Goal: Transaction & Acquisition: Purchase product/service

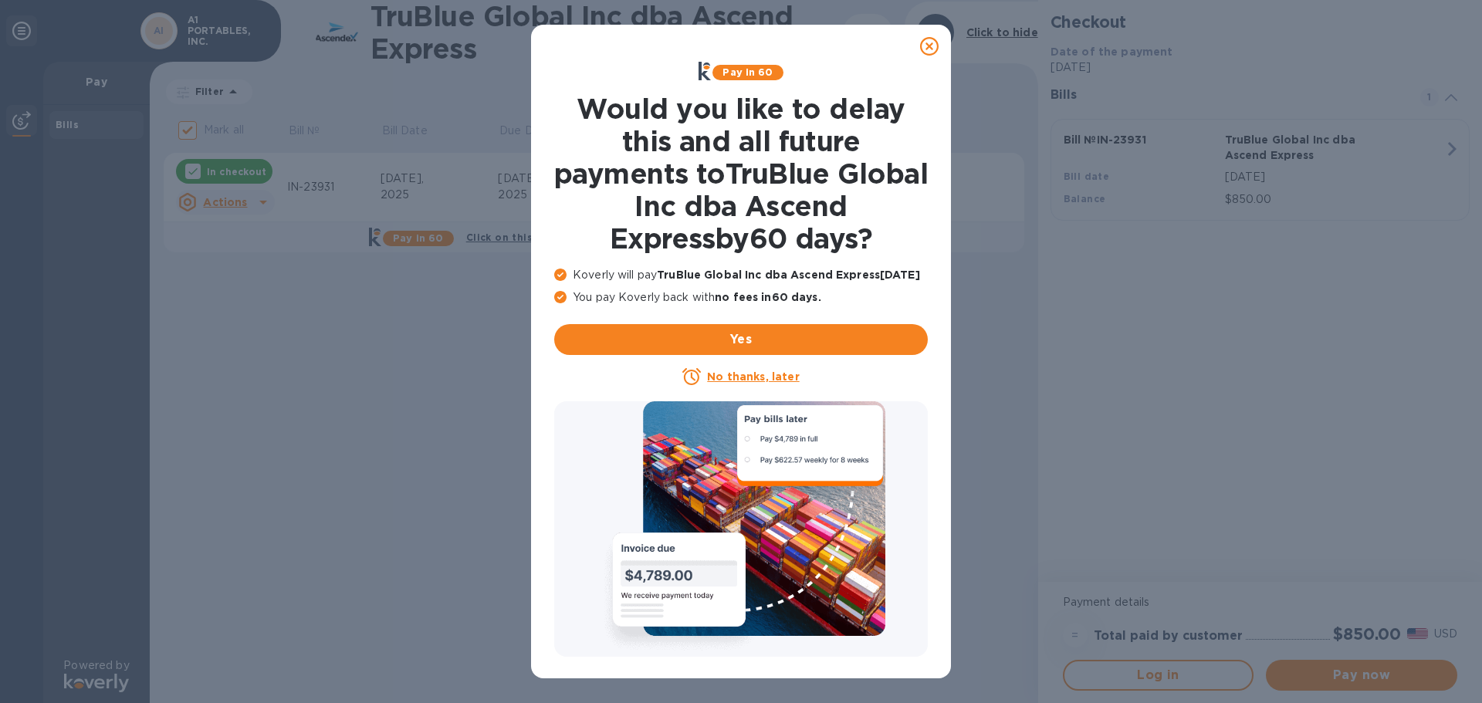
click at [928, 48] on icon at bounding box center [929, 46] width 19 height 19
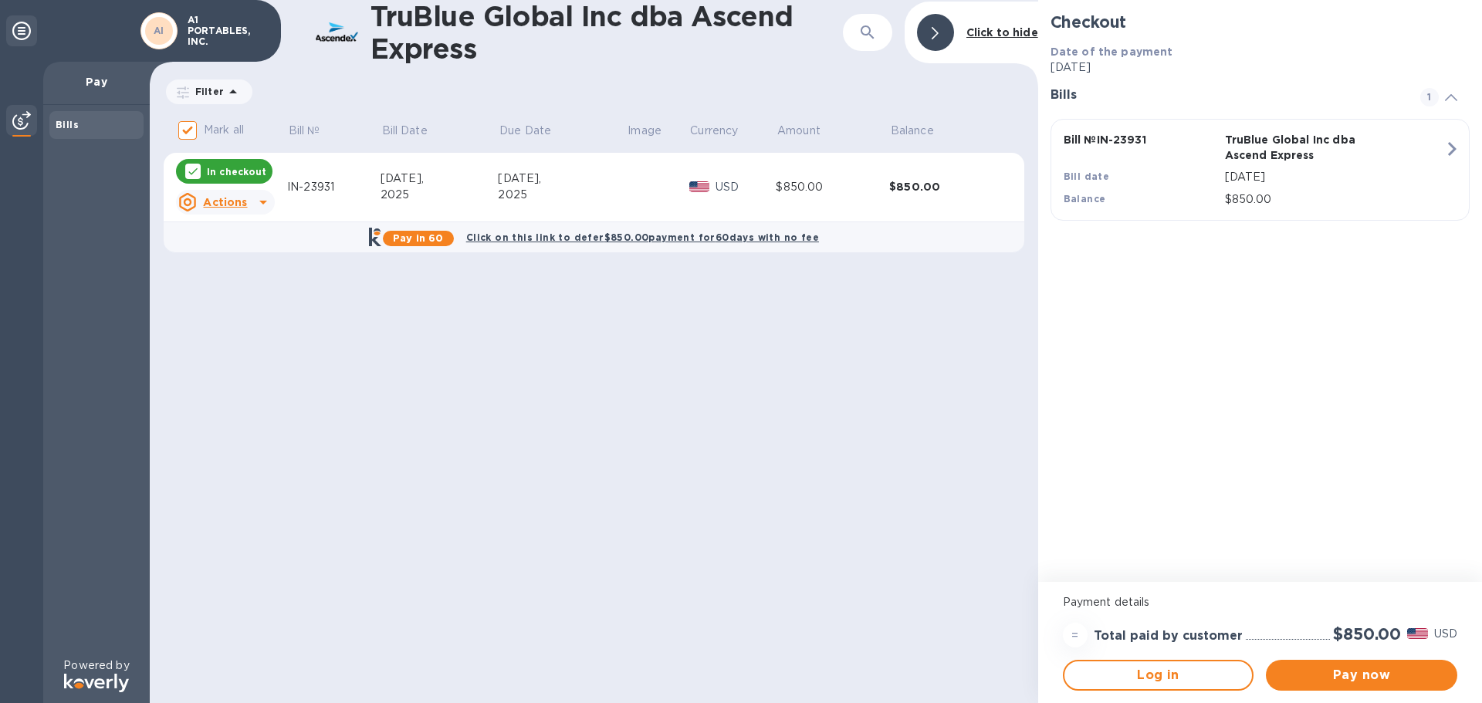
click at [320, 186] on div "IN-23931" at bounding box center [333, 187] width 93 height 16
click at [249, 202] on div "Actions" at bounding box center [212, 202] width 75 height 25
click at [337, 191] on div at bounding box center [741, 351] width 1482 height 703
click at [1329, 666] on button "Pay now" at bounding box center [1361, 675] width 191 height 31
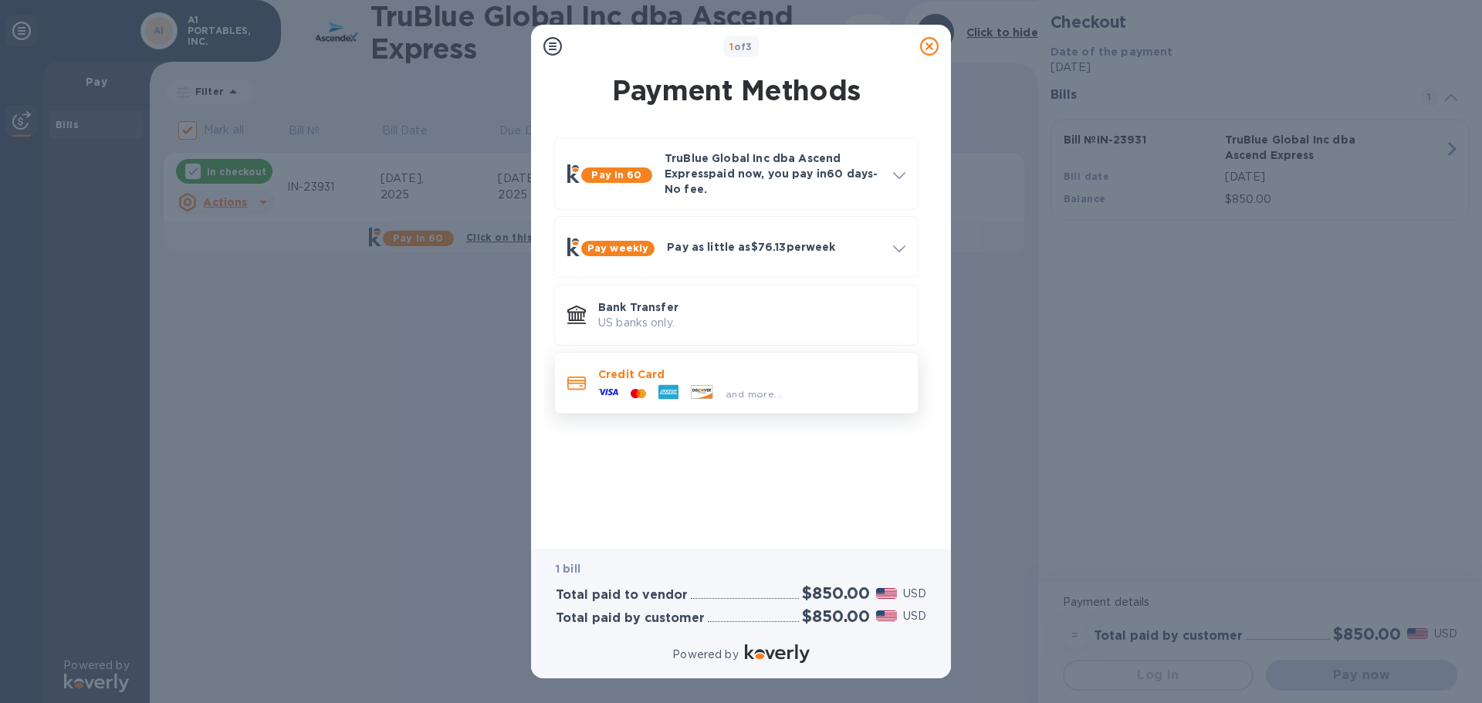
click at [664, 372] on p "Credit Card" at bounding box center [751, 374] width 307 height 15
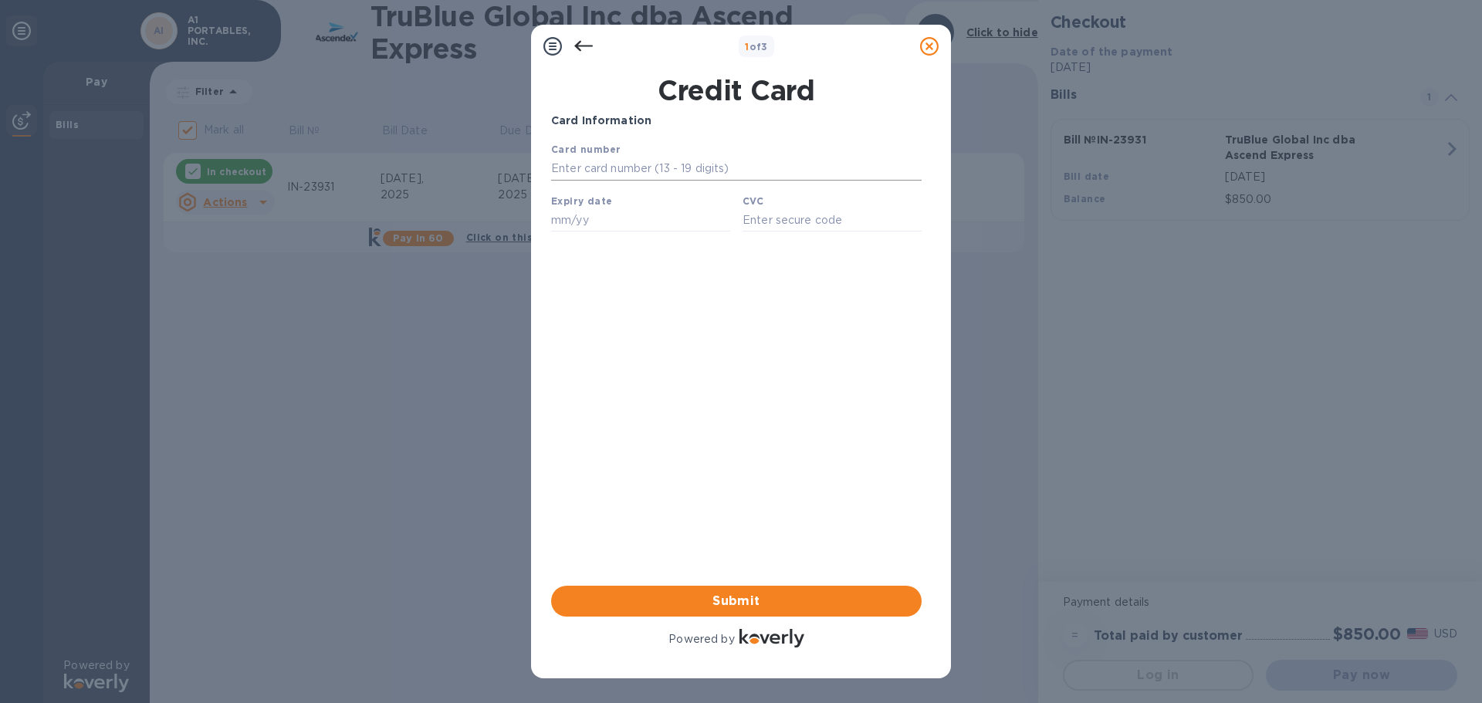
click at [645, 174] on input "text" at bounding box center [736, 169] width 371 height 23
type input "5475 6390 0471 9523"
drag, startPoint x: 577, startPoint y: 174, endPoint x: 596, endPoint y: 170, distance: 19.9
click at [596, 170] on input "5475 6390 0471 9523" at bounding box center [736, 169] width 371 height 23
click at [600, 215] on div "Expiry date" at bounding box center [640, 213] width 191 height 52
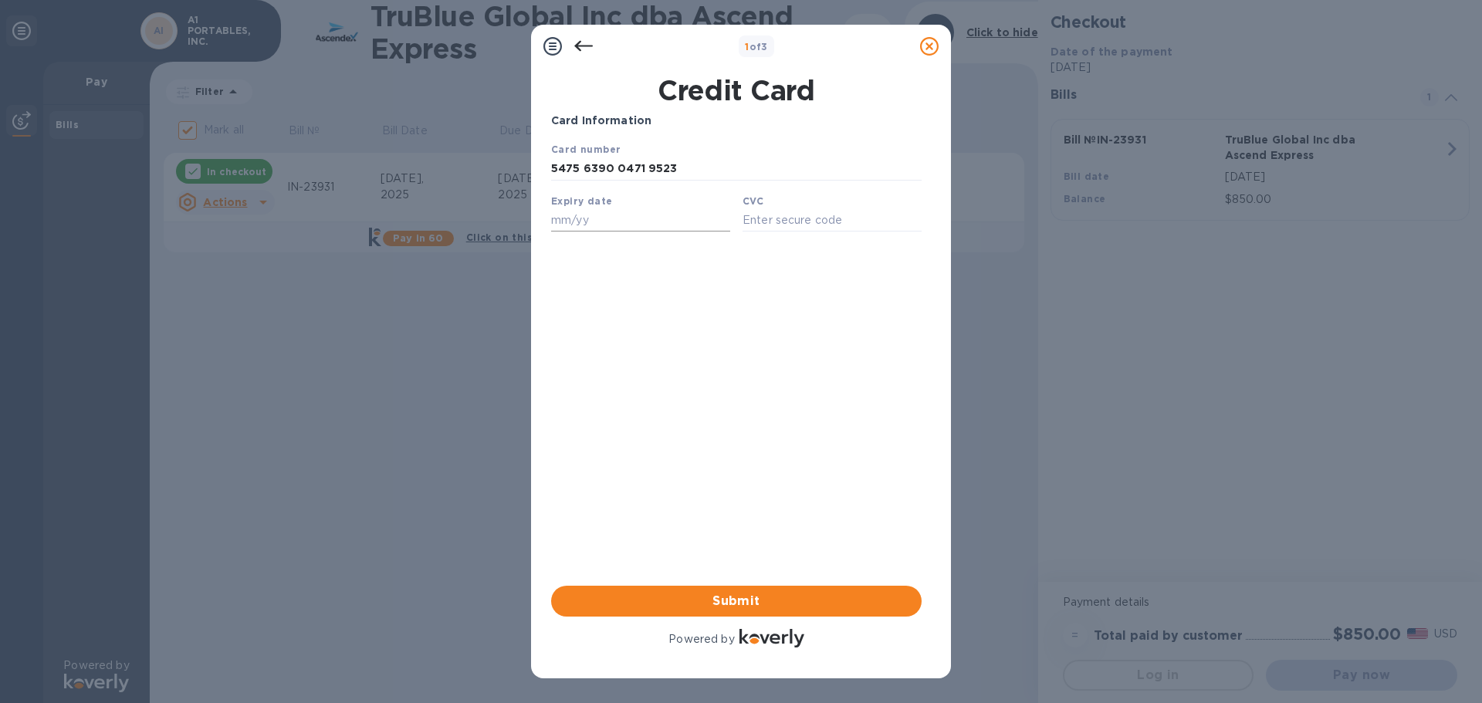
click at [600, 215] on input "text" at bounding box center [640, 219] width 179 height 23
type input "09/26"
click at [767, 225] on input "text" at bounding box center [832, 219] width 179 height 23
type input "4"
type input "345"
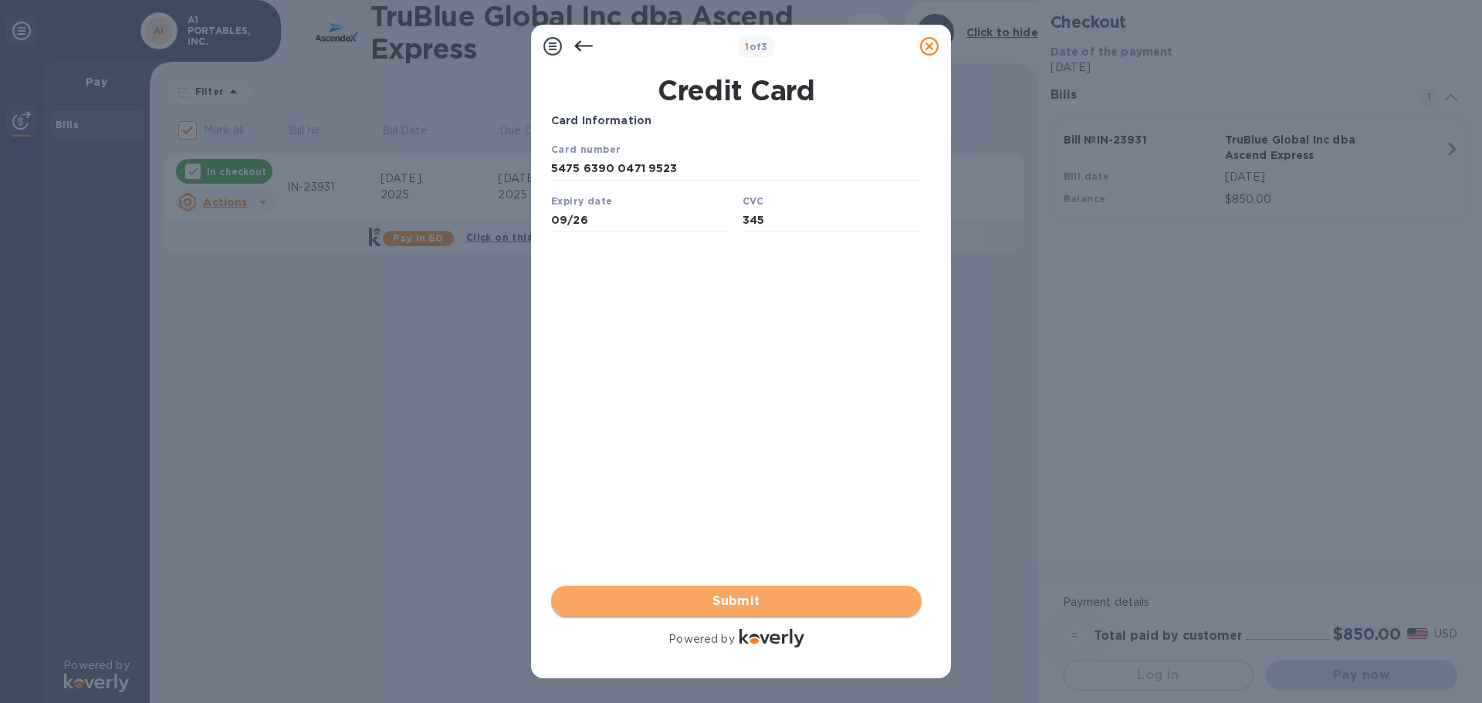
click at [696, 595] on span "Submit" at bounding box center [737, 601] width 346 height 19
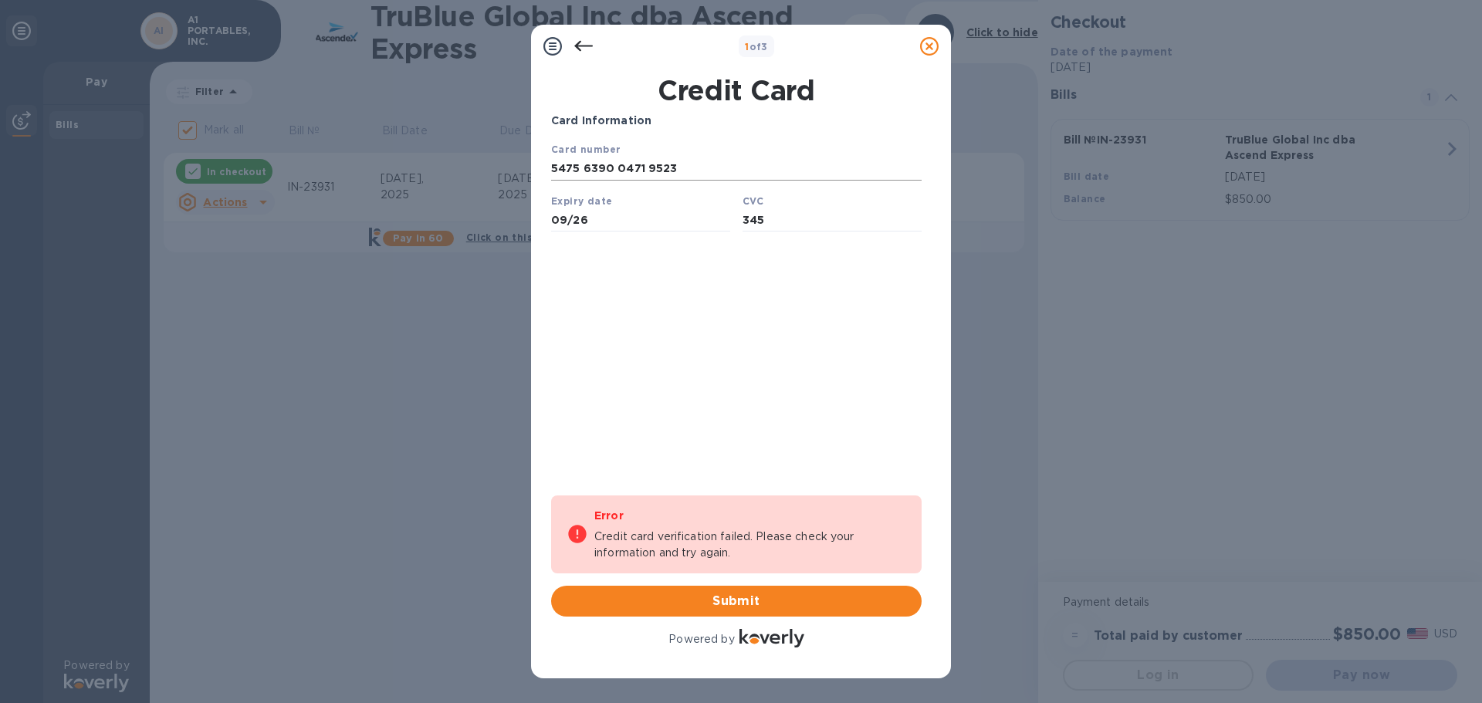
click at [601, 174] on input "5475 6390 0471 9523" at bounding box center [736, 169] width 371 height 23
drag, startPoint x: 587, startPoint y: 220, endPoint x: 506, endPoint y: 225, distance: 81.2
click at [551, 225] on html "Card number 5475 6390 0471 9523 Expiry date 09/26 CVC 345 Save" at bounding box center [736, 192] width 371 height 103
click at [572, 170] on input "5475 6390 0471 9523" at bounding box center [736, 169] width 371 height 23
drag, startPoint x: 657, startPoint y: 168, endPoint x: 994, endPoint y: 331, distance: 374.7
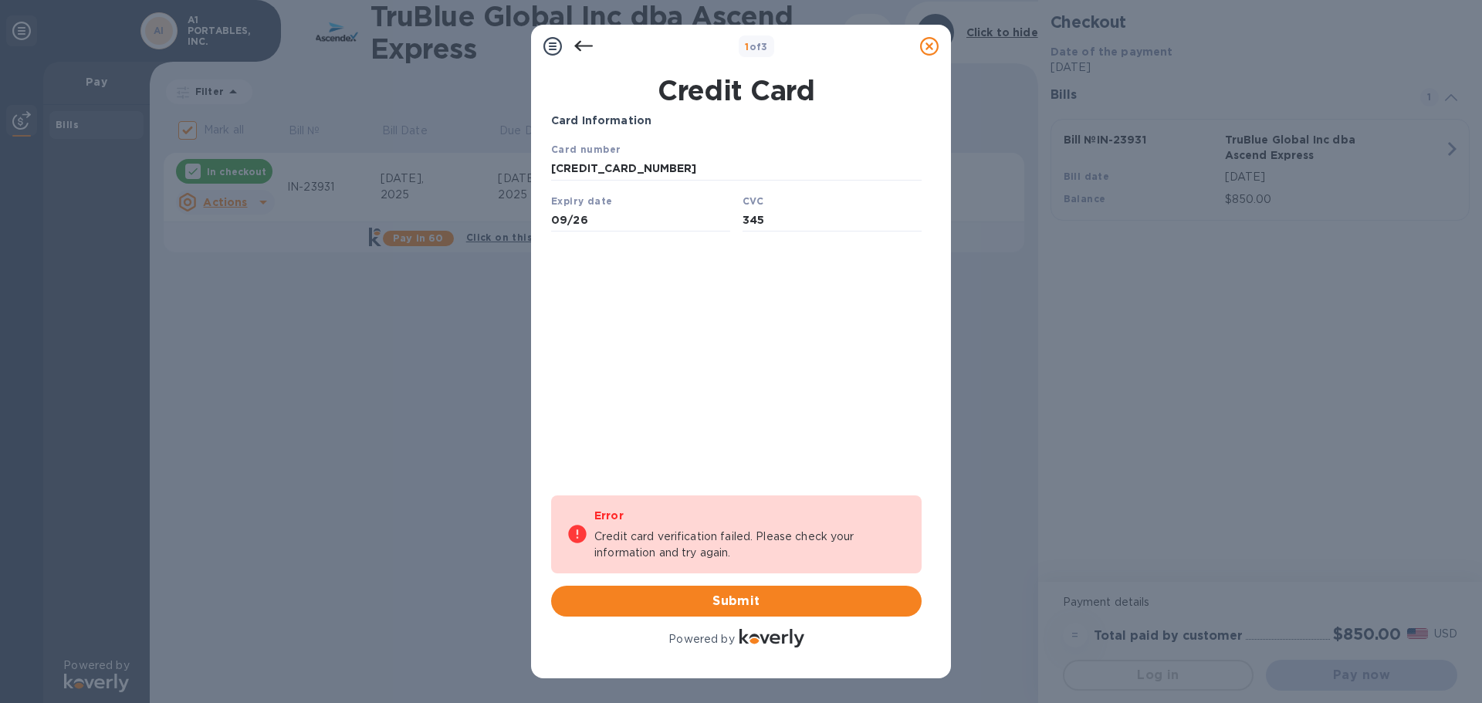
click at [551, 190] on html "Card number [CREDIT_CARD_NUMBER] Expiry date 09/26 CVC 345 Save" at bounding box center [736, 192] width 371 height 103
type input "[CREDIT_CARD_NUMBER]"
click at [751, 607] on span "Submit" at bounding box center [737, 601] width 346 height 19
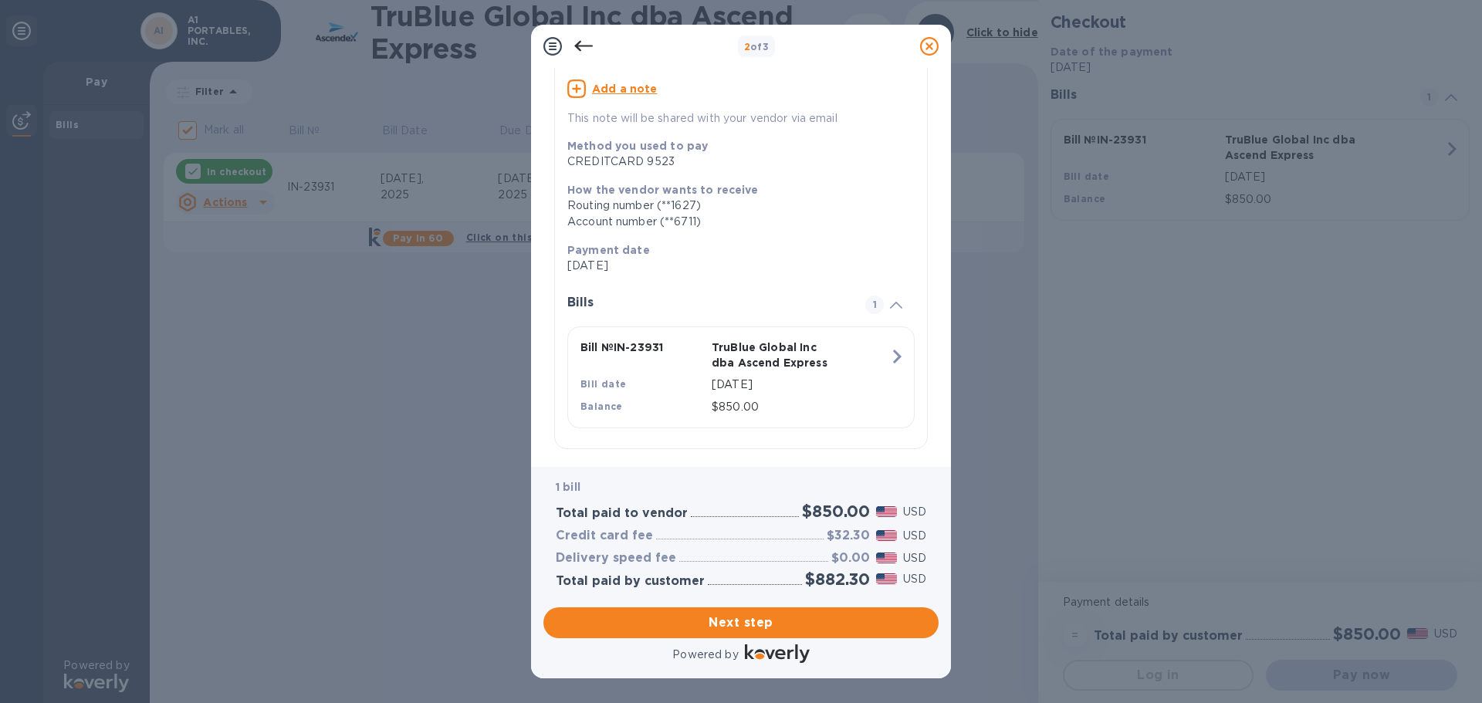
scroll to position [154, 0]
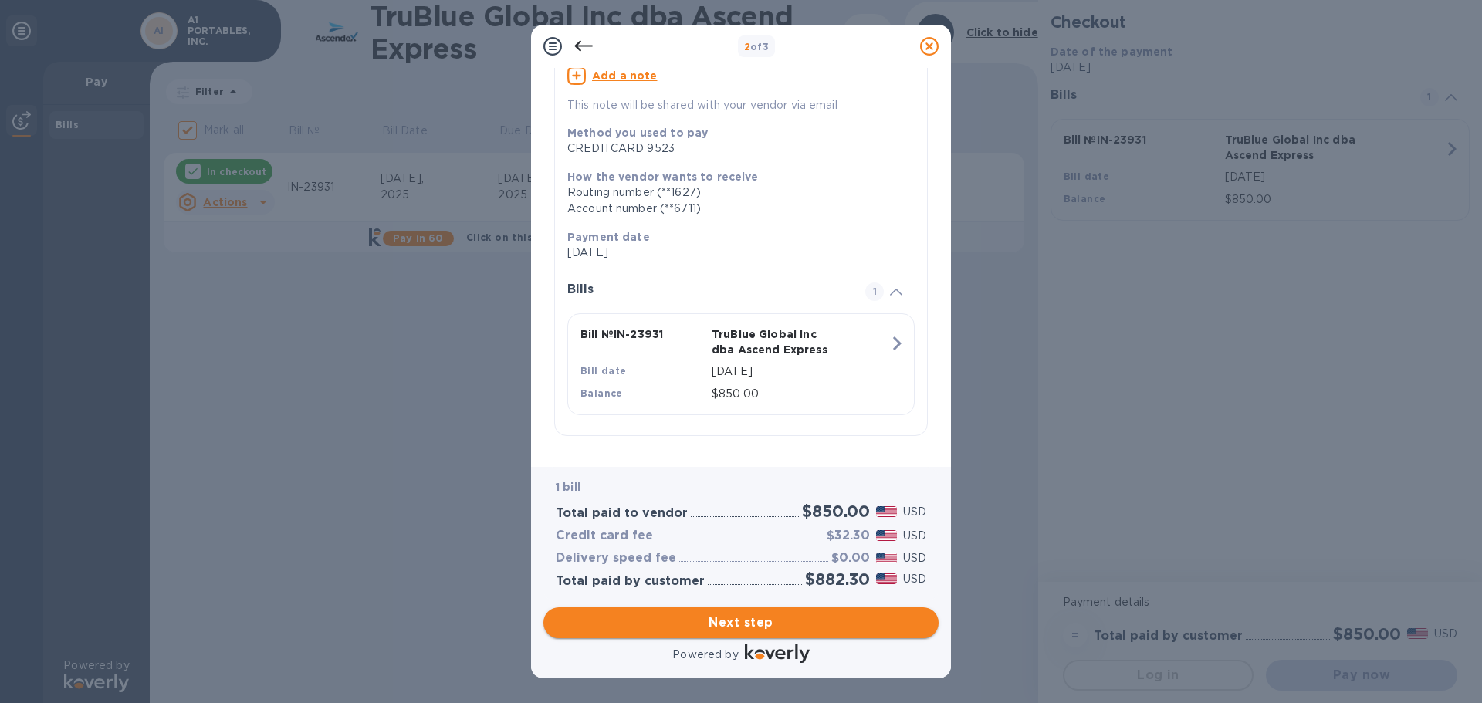
click at [760, 629] on span "Next step" at bounding box center [741, 623] width 371 height 19
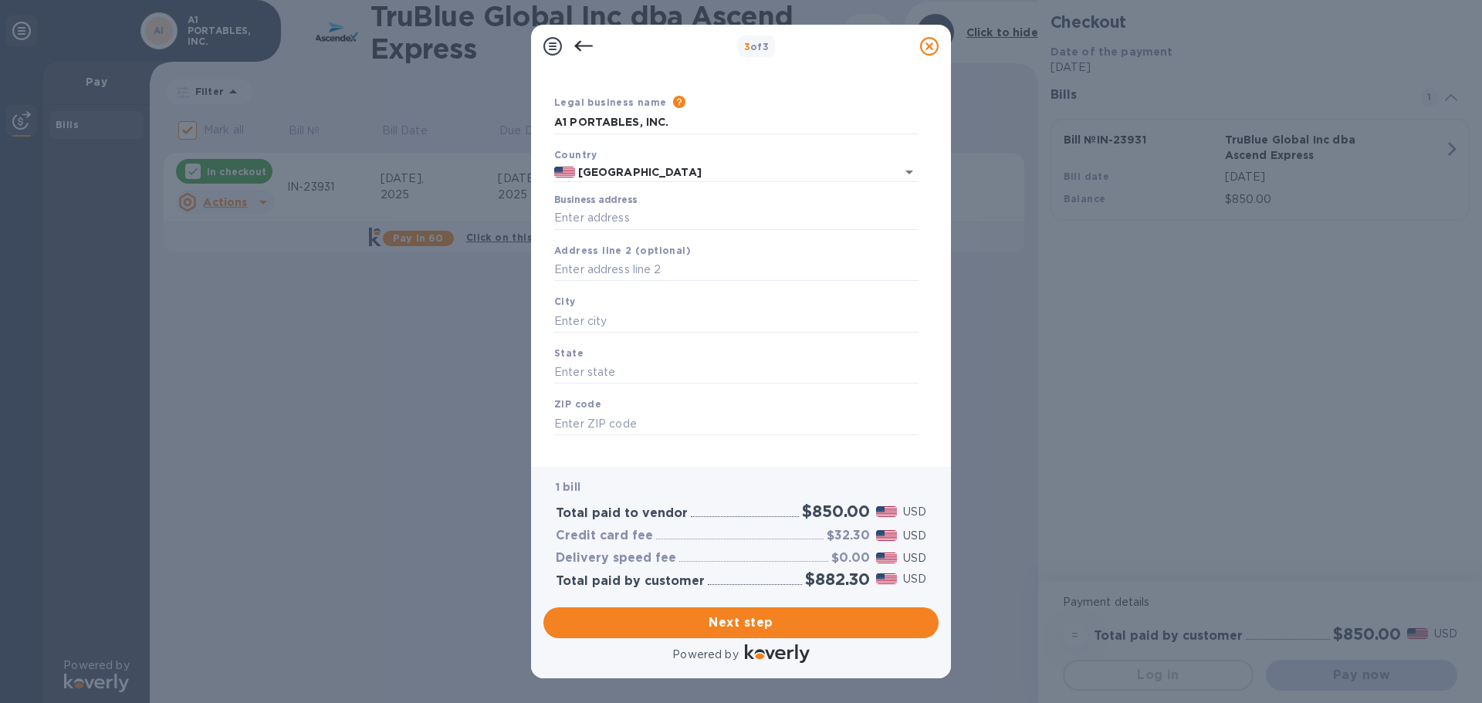
scroll to position [0, 0]
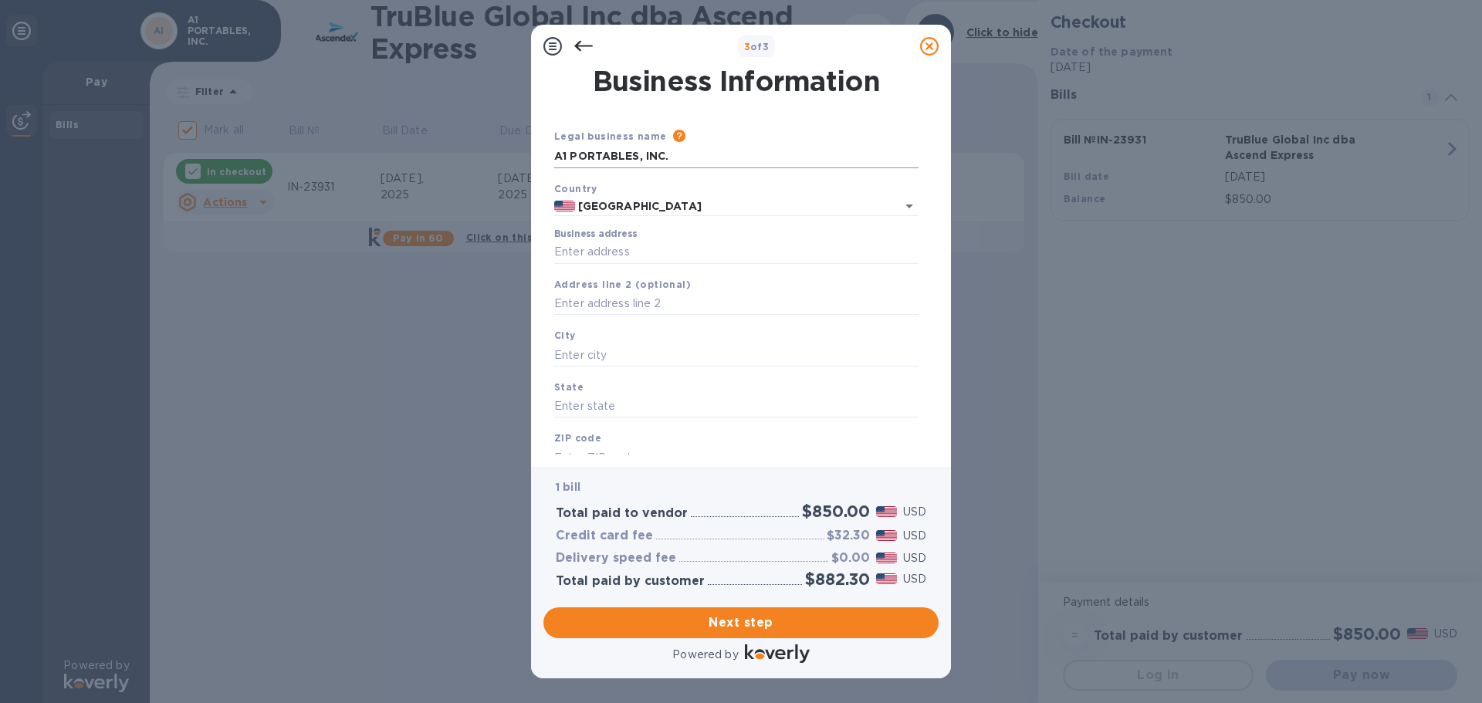
click at [707, 158] on input "A1 PORTABLES, INC." at bounding box center [736, 156] width 364 height 23
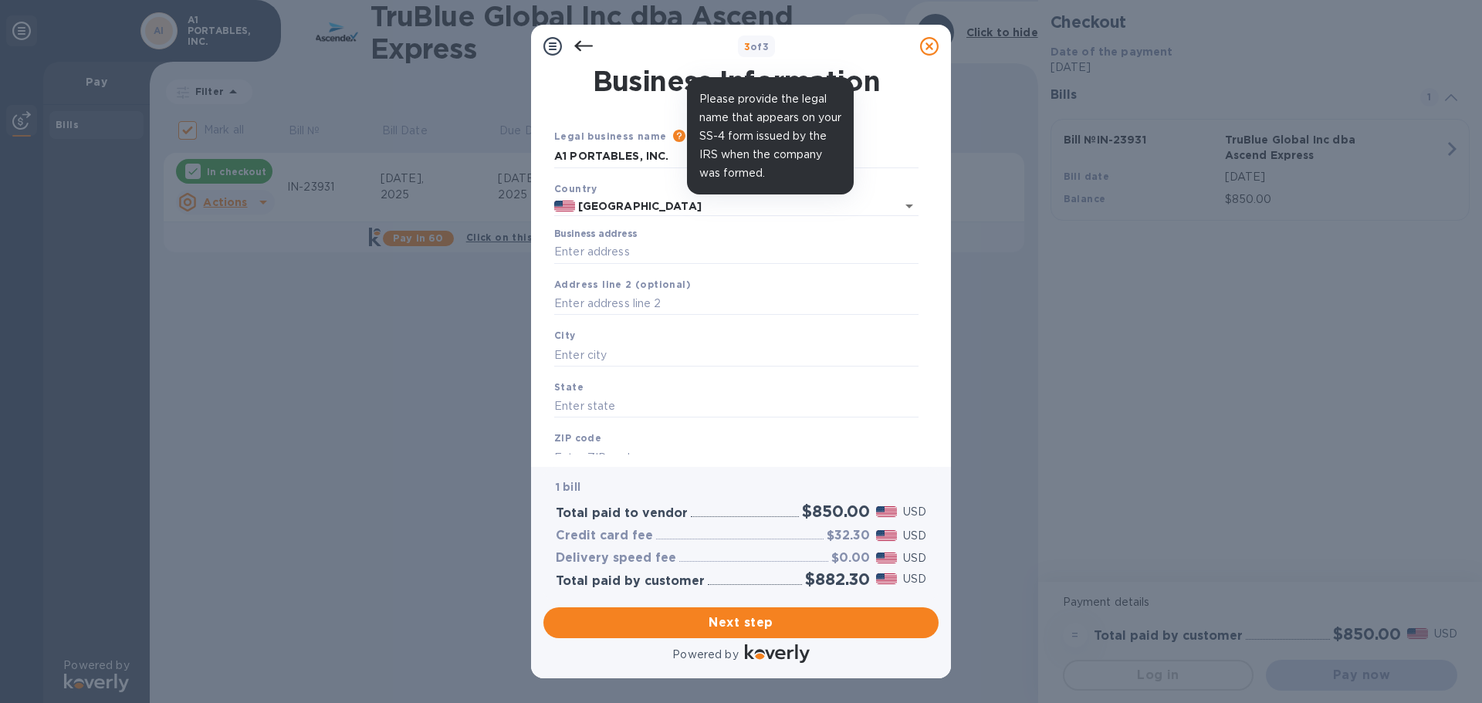
click at [673, 140] on icon at bounding box center [679, 136] width 12 height 12
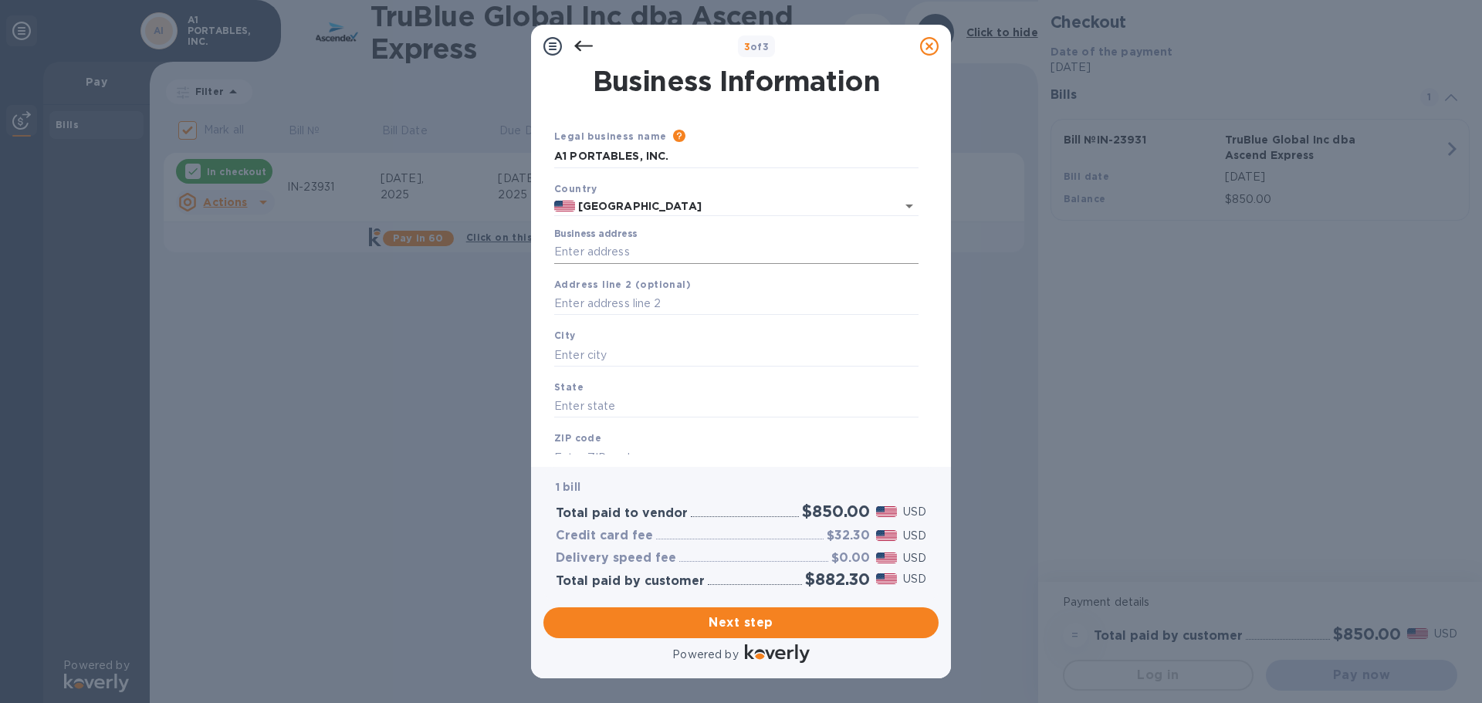
click at [655, 255] on input "Business address" at bounding box center [736, 252] width 364 height 23
click at [620, 255] on input "Business address" at bounding box center [736, 252] width 364 height 23
click at [610, 300] on input "text" at bounding box center [736, 304] width 364 height 23
click at [612, 249] on input "Business address" at bounding box center [736, 252] width 364 height 23
drag, startPoint x: 733, startPoint y: 86, endPoint x: 874, endPoint y: 85, distance: 140.5
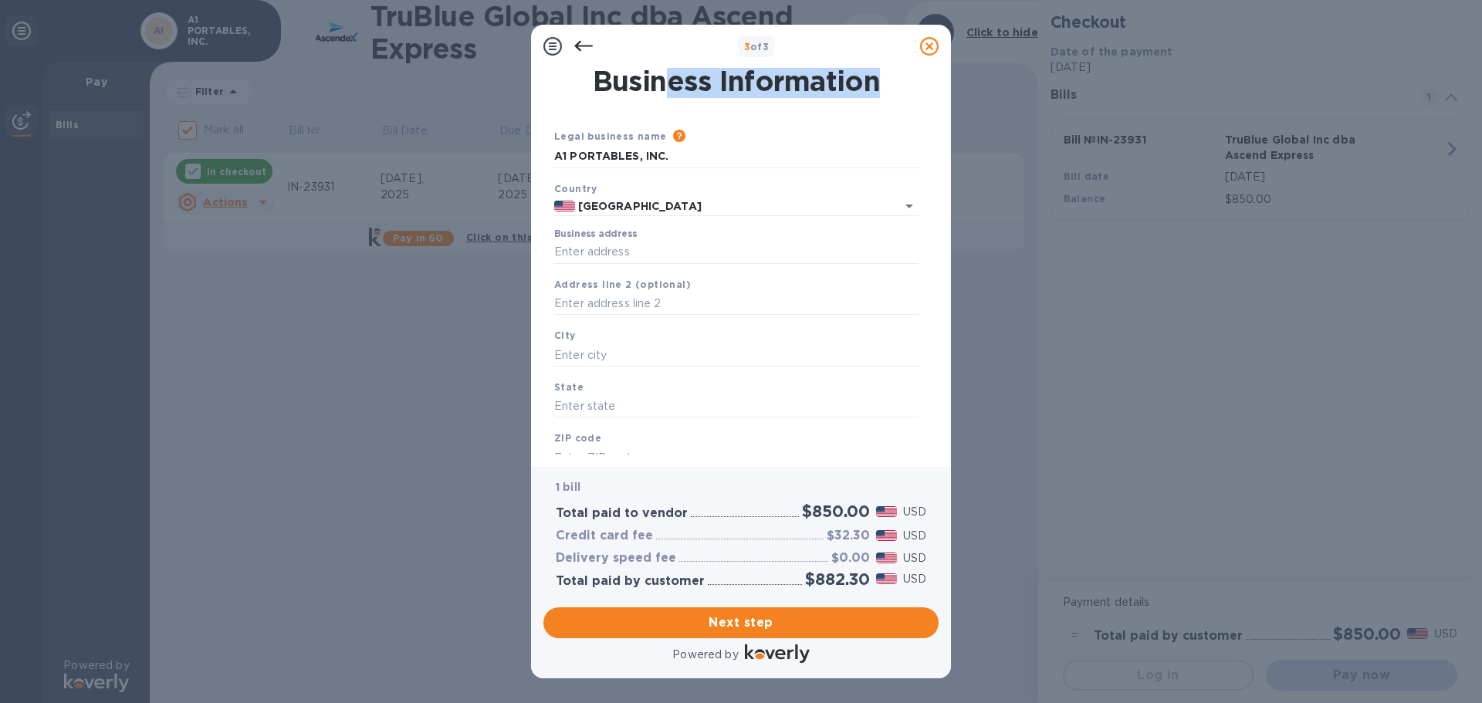
click at [874, 85] on h1 "Business Information" at bounding box center [736, 81] width 371 height 32
click at [874, 84] on h1 "Business Information" at bounding box center [736, 81] width 371 height 32
click at [872, 86] on h1 "Business Information" at bounding box center [736, 81] width 371 height 32
click at [828, 89] on h1 "Business Information" at bounding box center [736, 81] width 371 height 32
click at [580, 46] on icon at bounding box center [583, 46] width 19 height 11
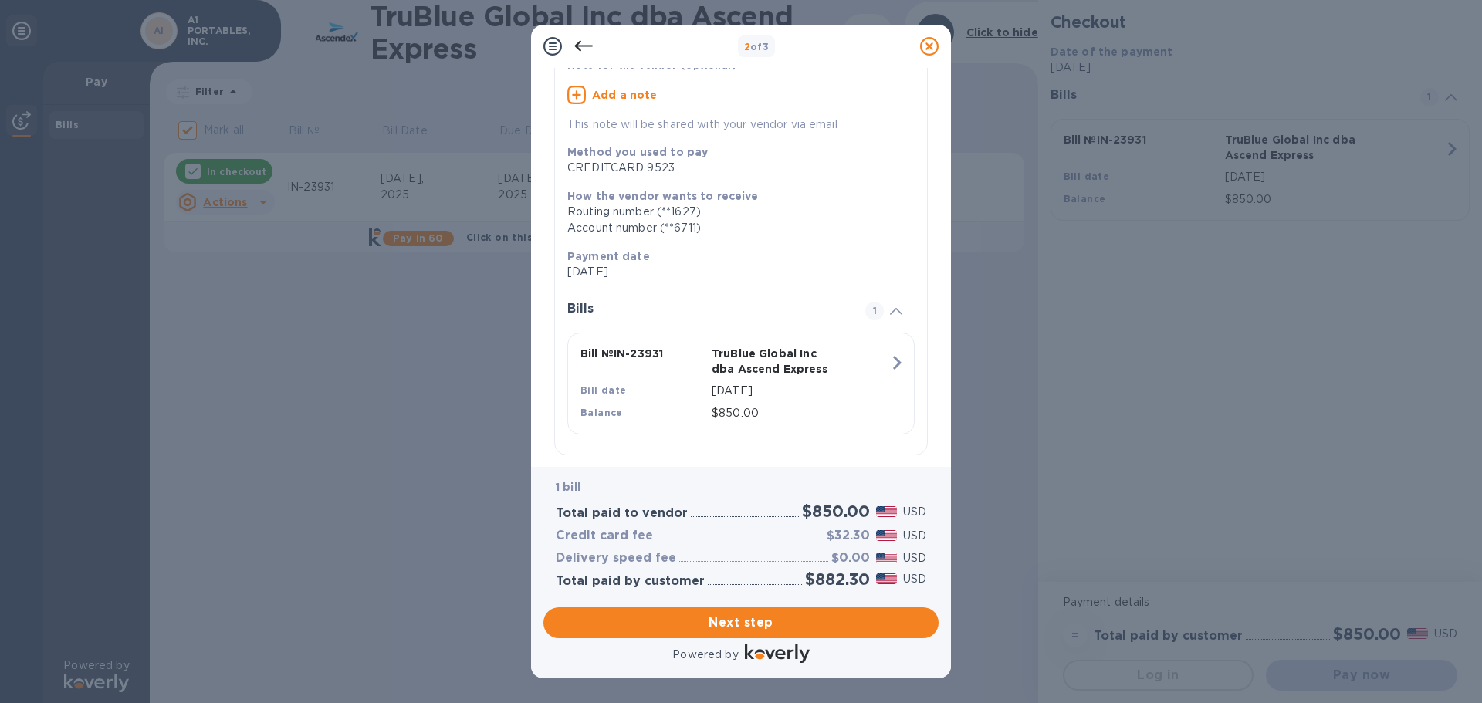
scroll to position [154, 0]
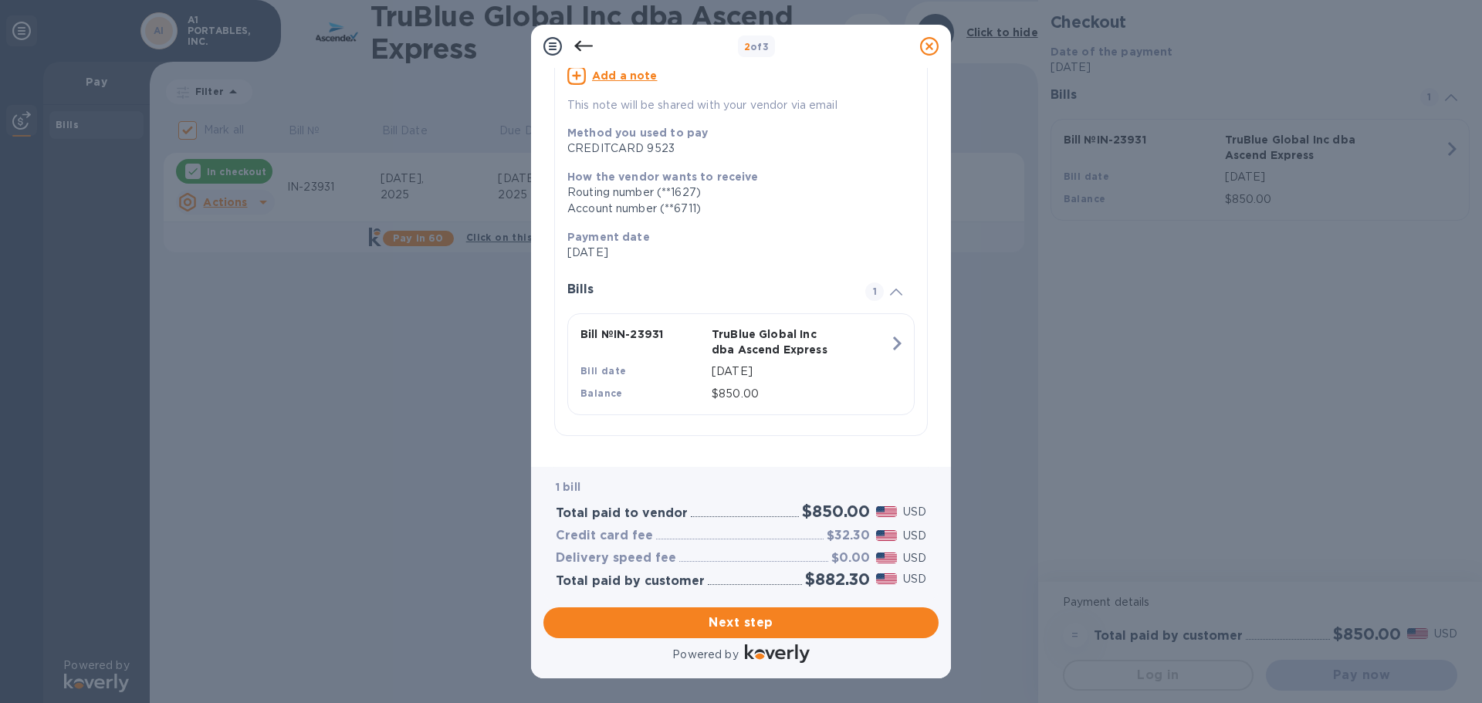
click at [576, 47] on icon at bounding box center [583, 46] width 19 height 11
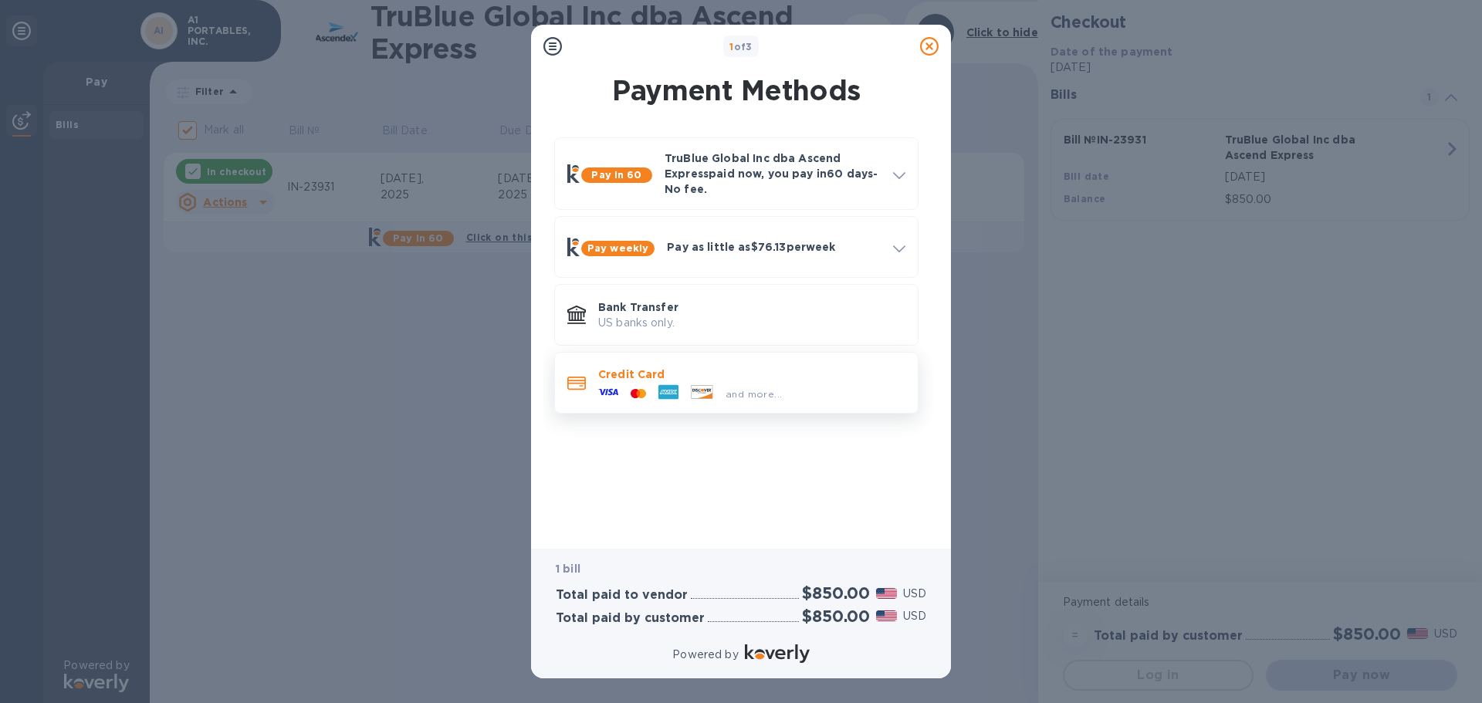
click at [764, 390] on span "and more..." at bounding box center [754, 394] width 56 height 12
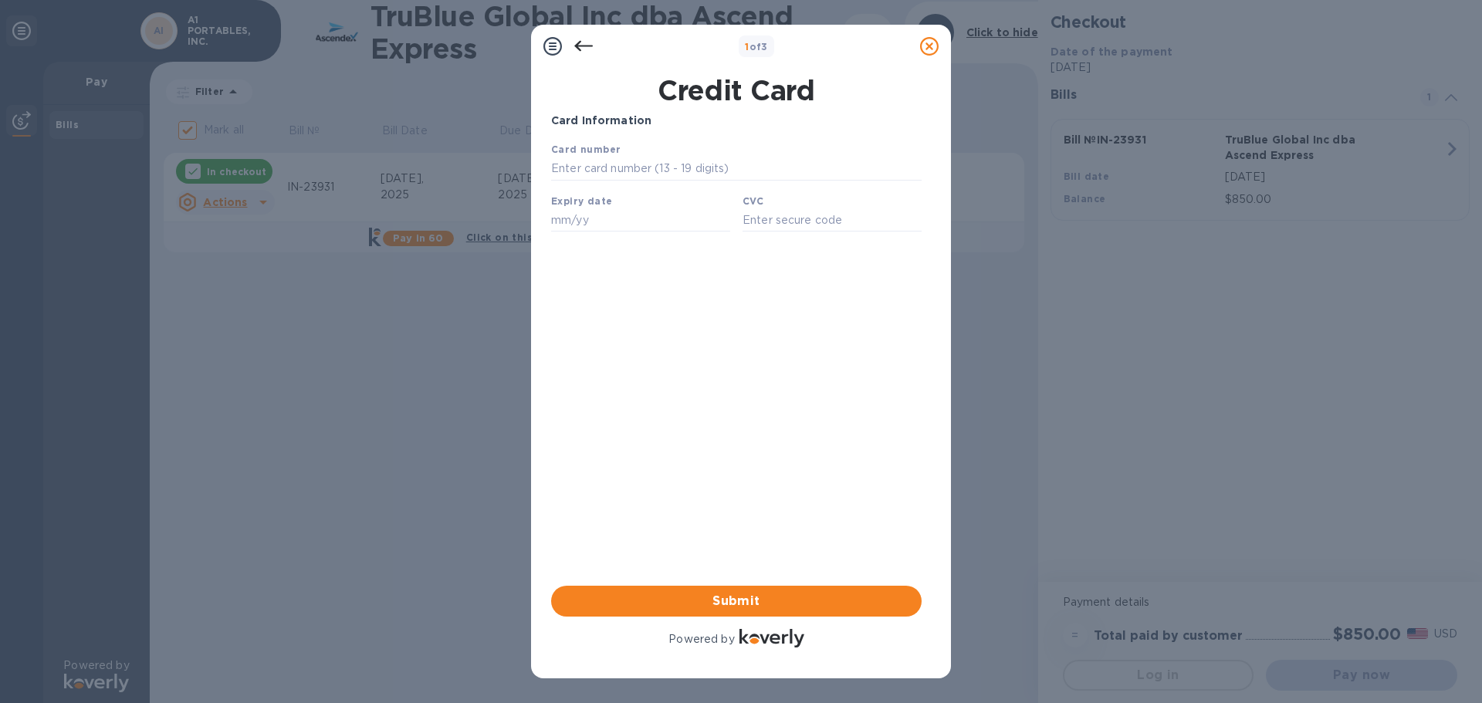
click at [658, 198] on div "Expiry date" at bounding box center [640, 213] width 191 height 52
click at [658, 175] on input "text" at bounding box center [736, 169] width 371 height 23
click at [661, 171] on input "text" at bounding box center [736, 169] width 371 height 23
type input "[CREDIT_CARD_NUMBER]"
click at [591, 239] on div "Your browser does not support iframes" at bounding box center [736, 190] width 383 height 110
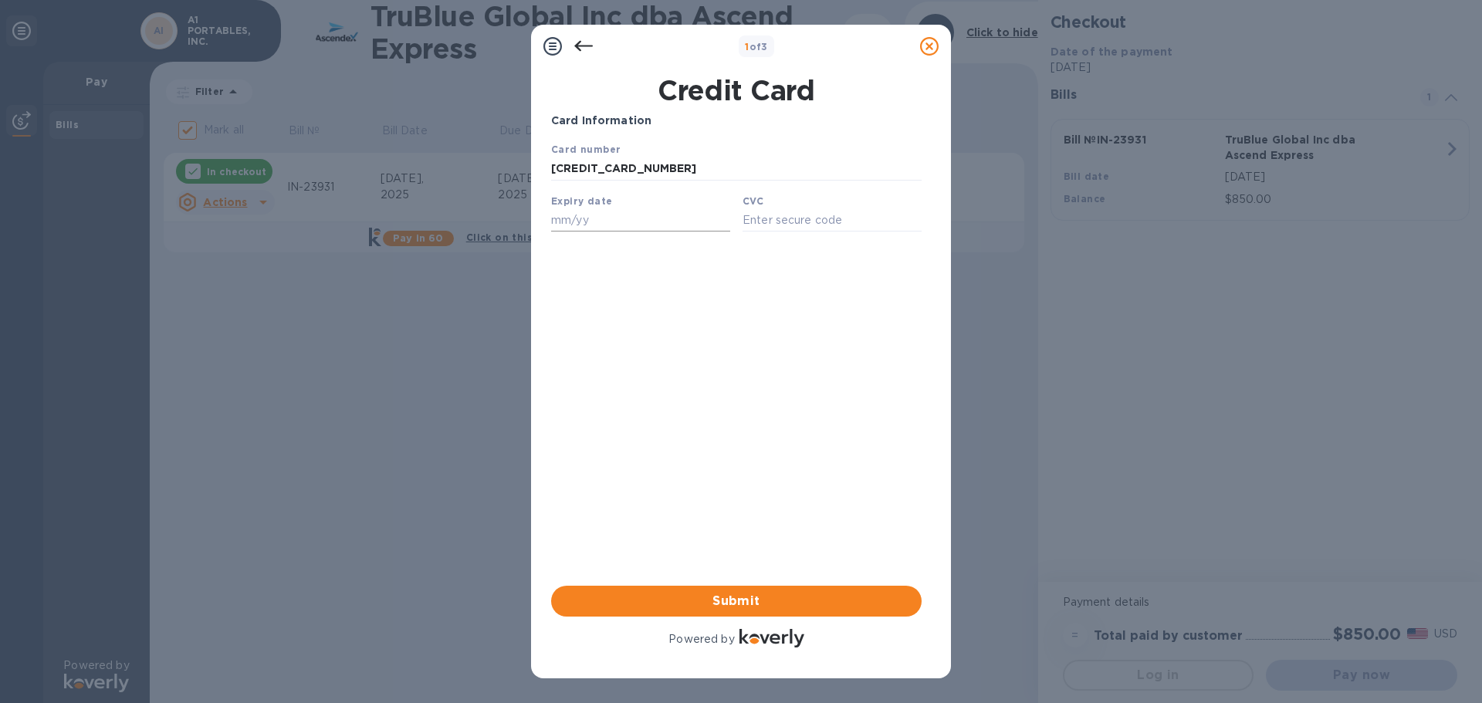
click at [593, 230] on input "text" at bounding box center [640, 219] width 179 height 23
type input "09/26"
click at [830, 232] on input "text" at bounding box center [832, 219] width 179 height 23
type input "345"
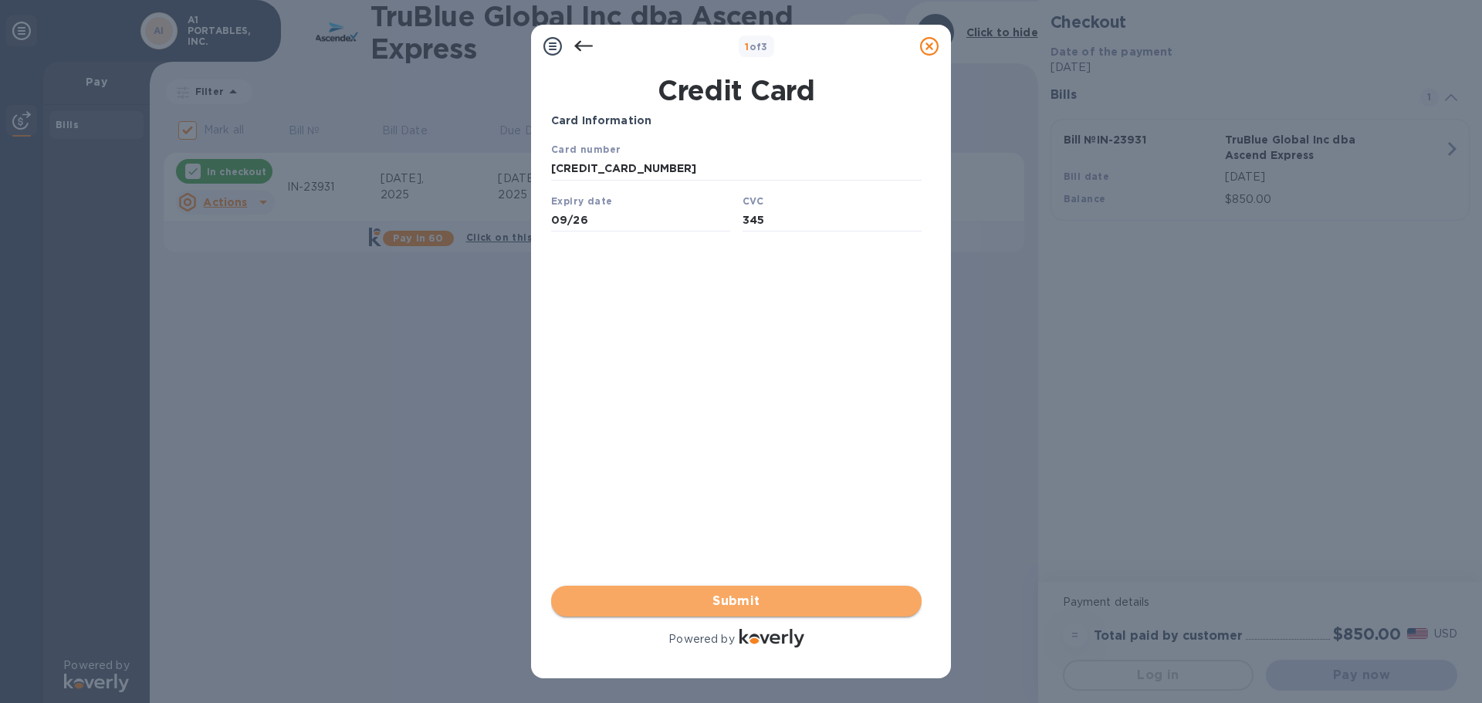
click at [701, 608] on span "Submit" at bounding box center [737, 601] width 346 height 19
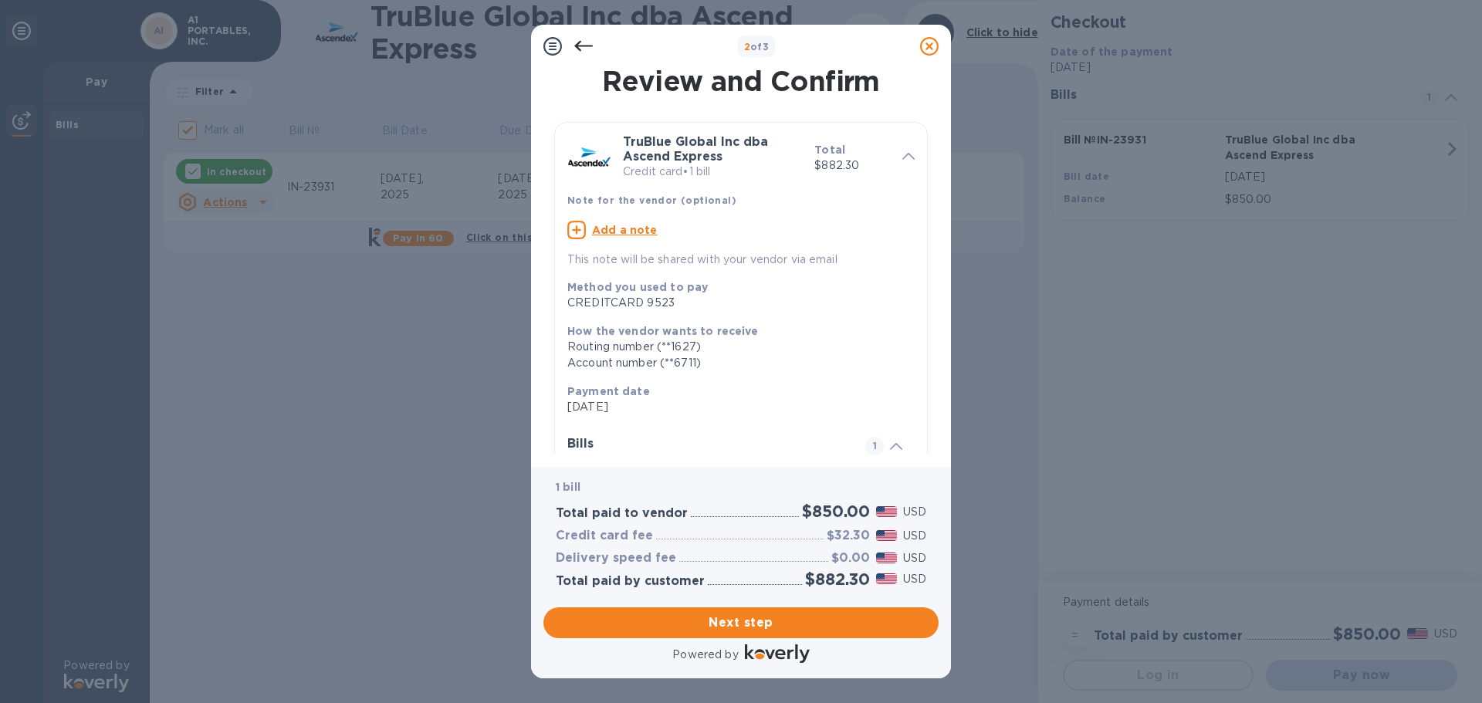
click at [641, 226] on u "Add a note" at bounding box center [625, 230] width 66 height 12
click at [896, 222] on icon at bounding box center [905, 230] width 19 height 19
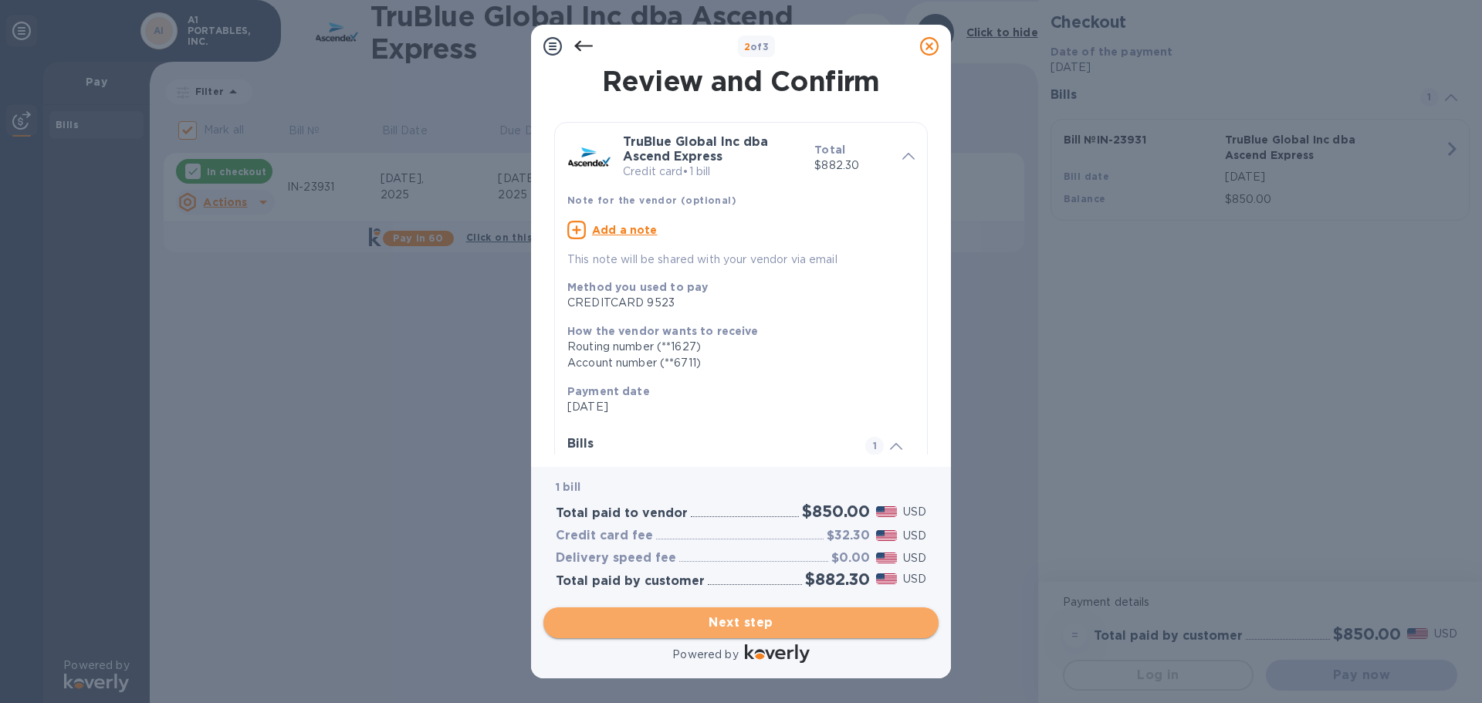
click at [694, 615] on span "Next step" at bounding box center [741, 623] width 371 height 19
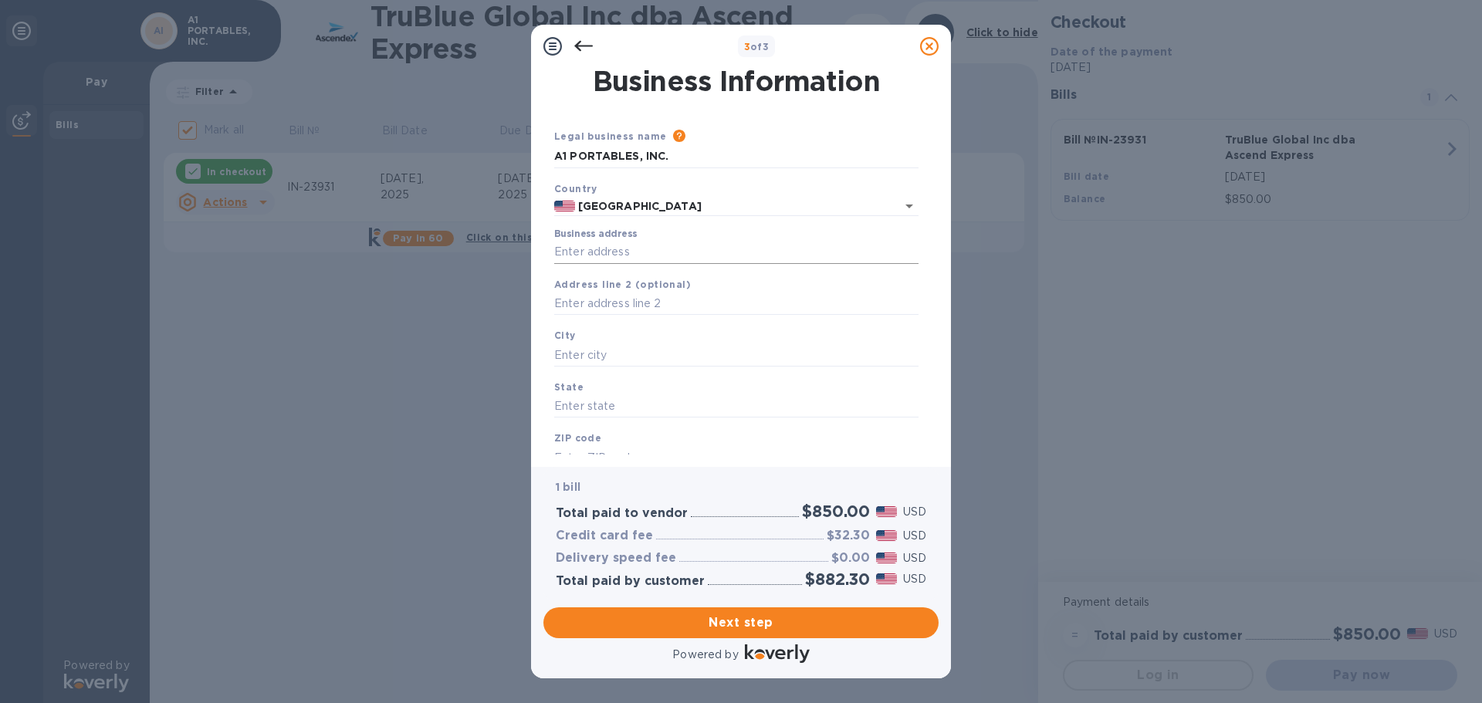
click at [649, 258] on input "Business address" at bounding box center [736, 252] width 364 height 23
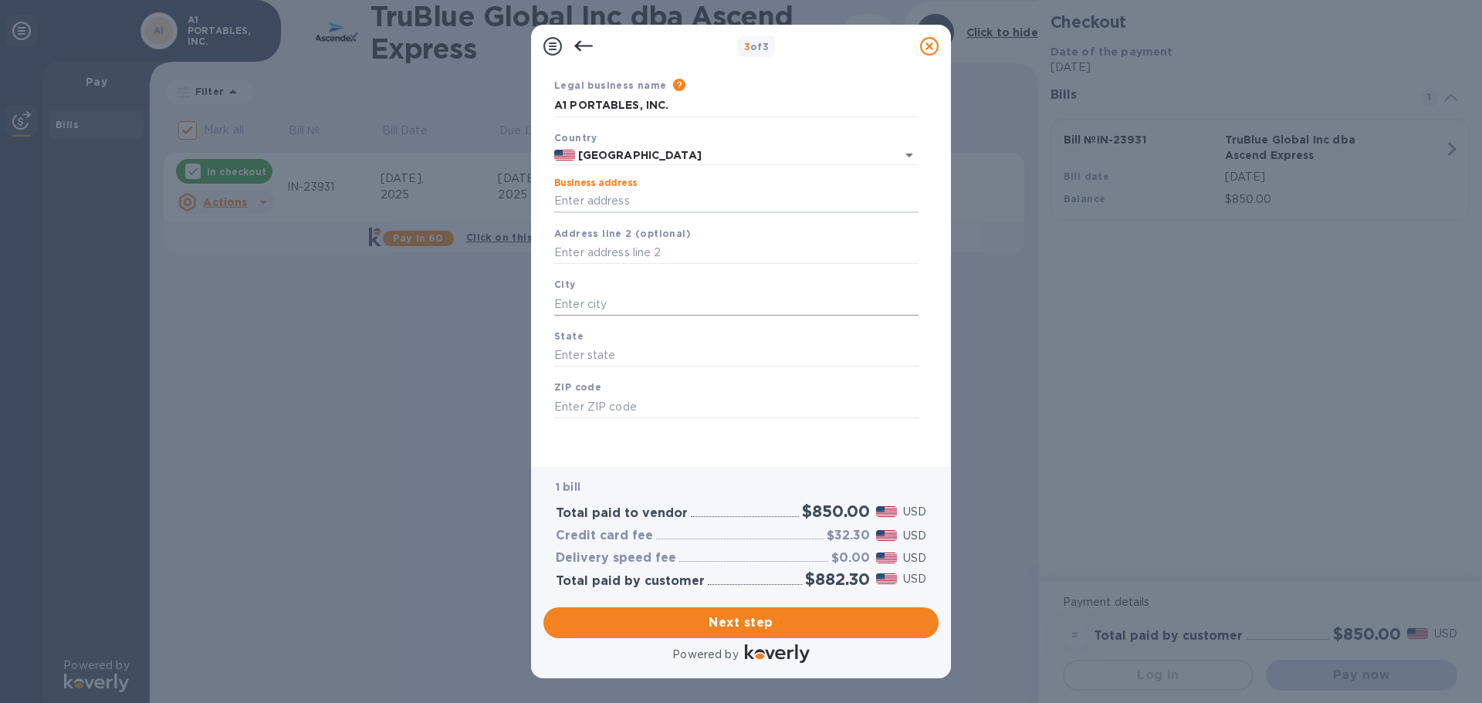
scroll to position [52, 0]
click at [588, 198] on input "Business address" at bounding box center [736, 200] width 364 height 23
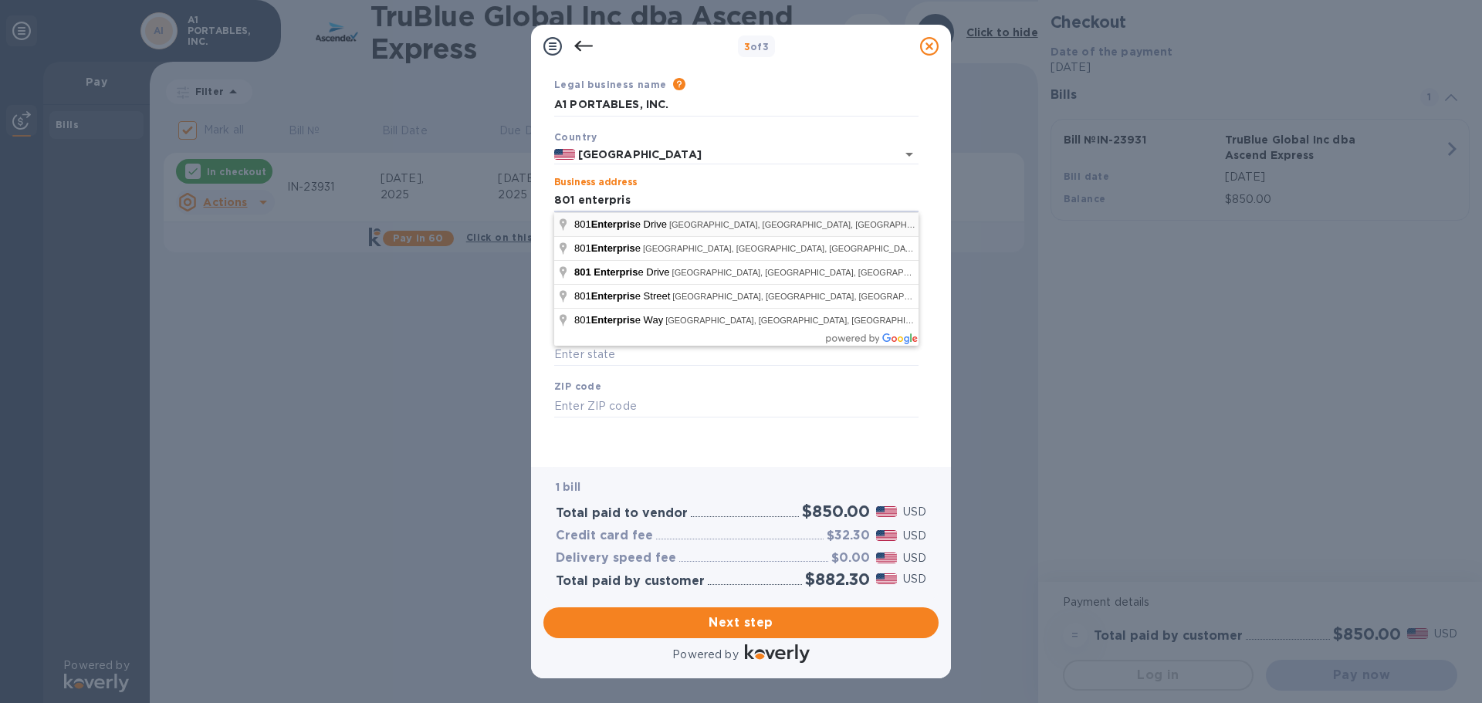
type input "Enterprise Drive"
type input "Los Alamitos"
type input "CA"
type input "90720"
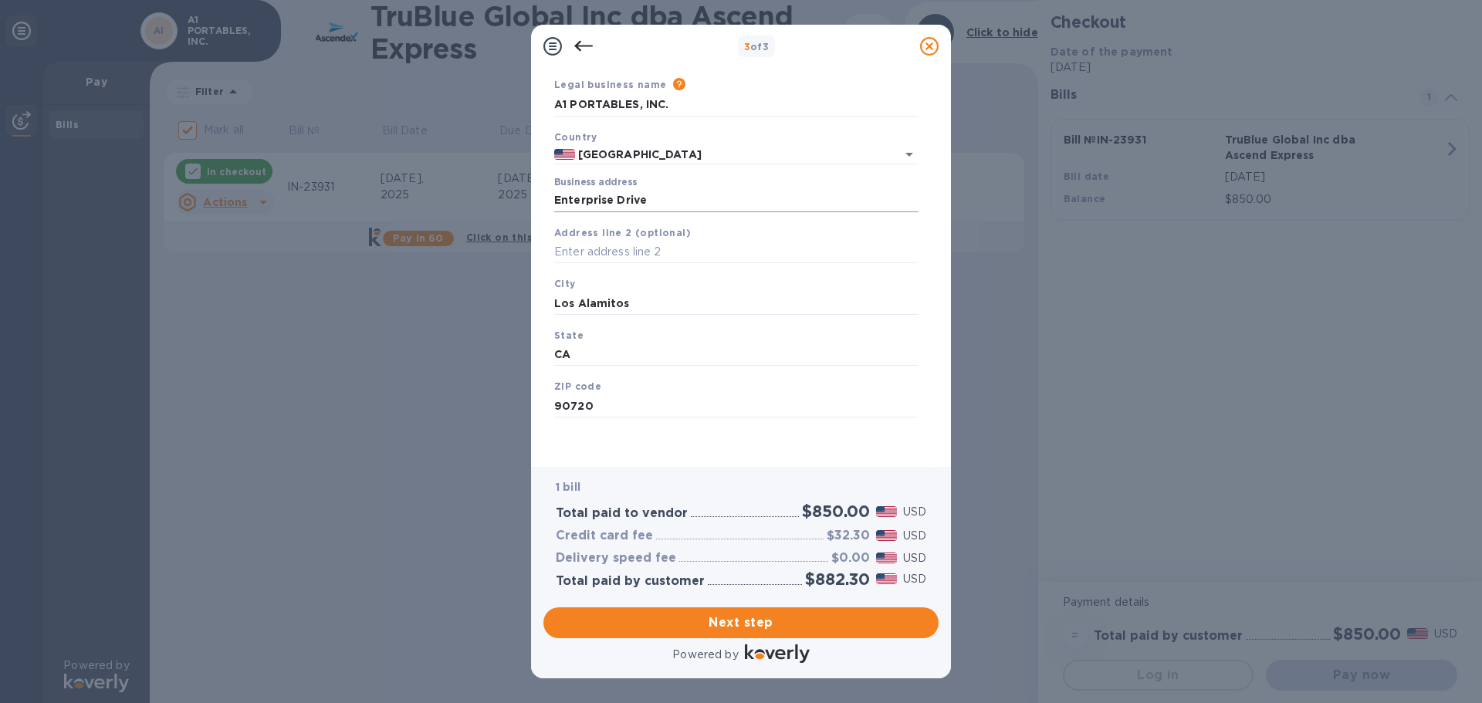
click at [705, 196] on input "Enterprise Drive" at bounding box center [736, 200] width 364 height 23
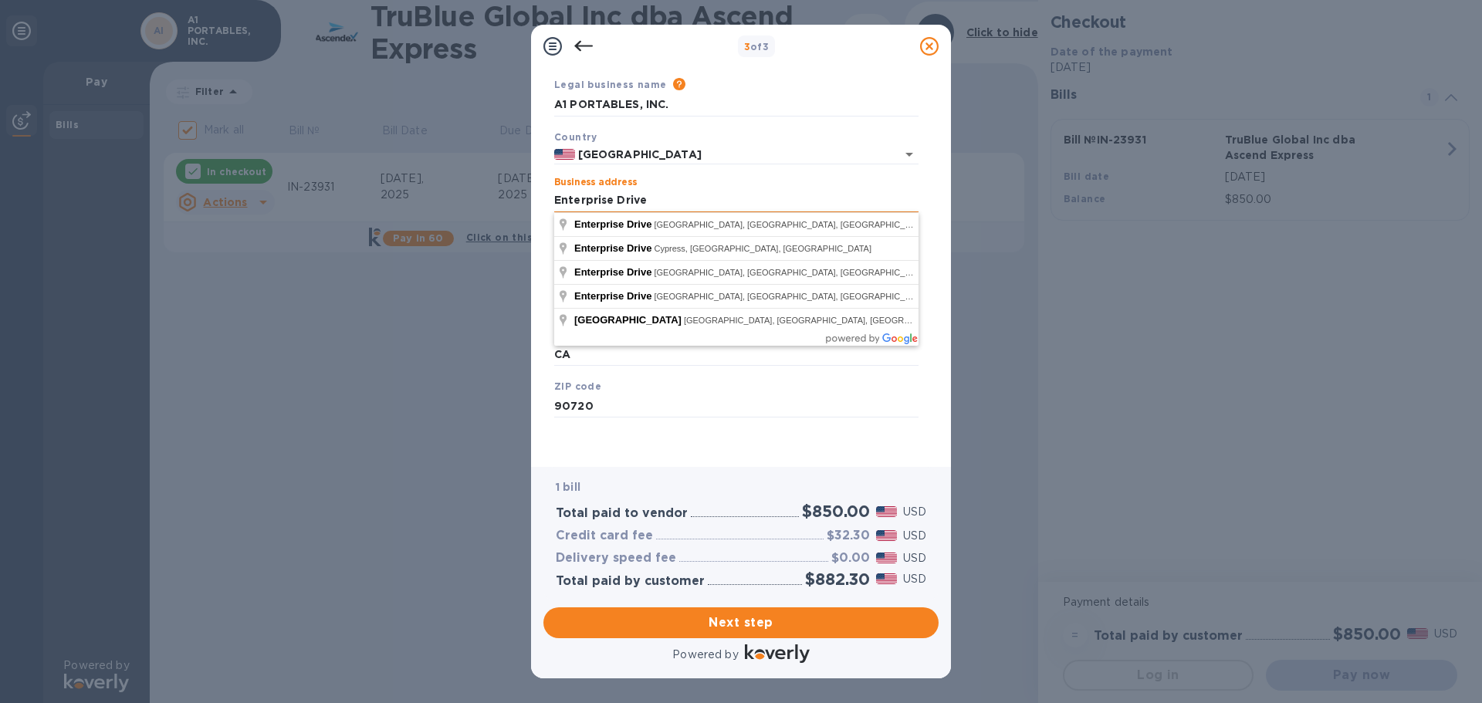
click at [705, 196] on input "Enterprise Drive" at bounding box center [736, 200] width 364 height 23
type input "[STREET_ADDRESS]"
click at [653, 375] on div "ZIP code 90720" at bounding box center [736, 398] width 377 height 52
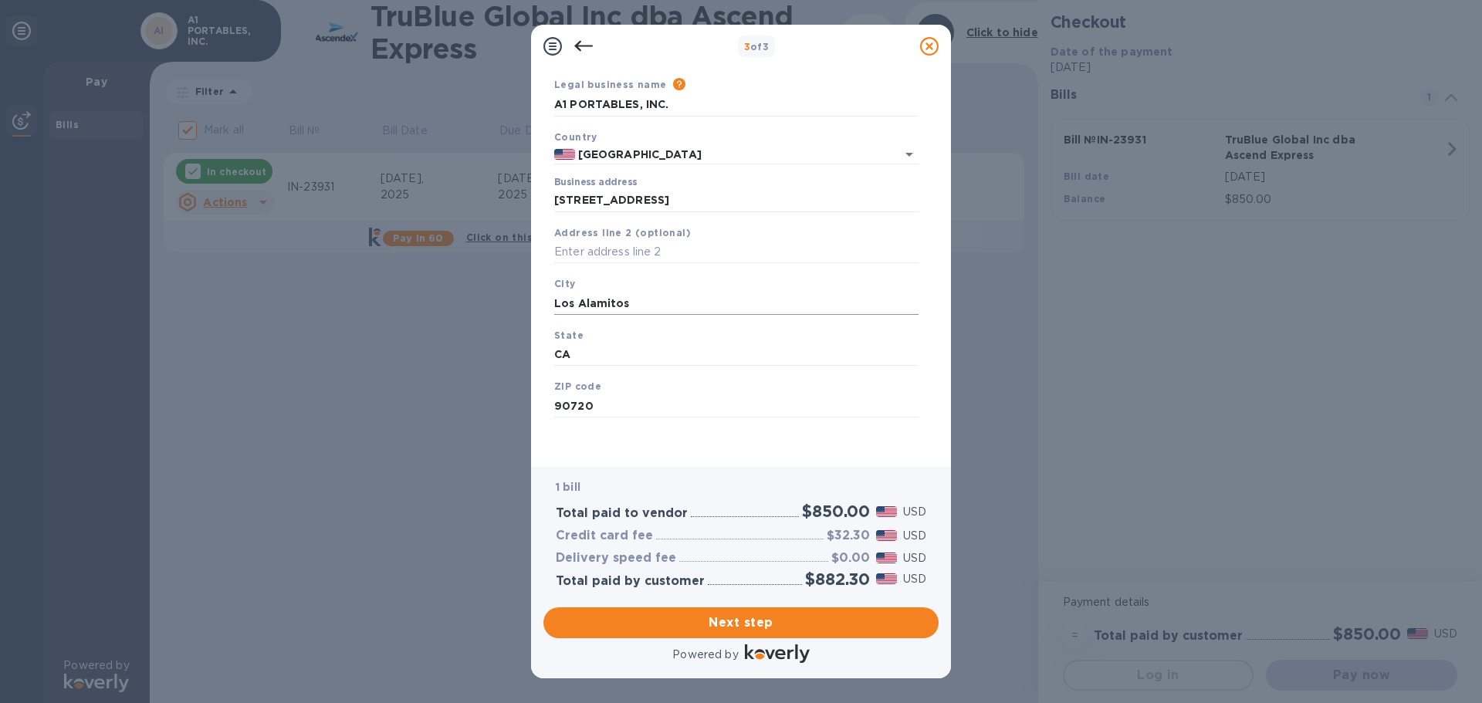
click at [638, 306] on input "Los Alamitos" at bounding box center [736, 303] width 364 height 23
click at [637, 307] on input "Los Alamitos" at bounding box center [736, 303] width 364 height 23
click at [636, 307] on input "Los Alamitos" at bounding box center [736, 303] width 364 height 23
drag, startPoint x: 560, startPoint y: 327, endPoint x: 400, endPoint y: 283, distance: 166.0
click at [513, 319] on div "3 of 3 Business Information Legal business name Please provide the legal name t…" at bounding box center [741, 351] width 1482 height 703
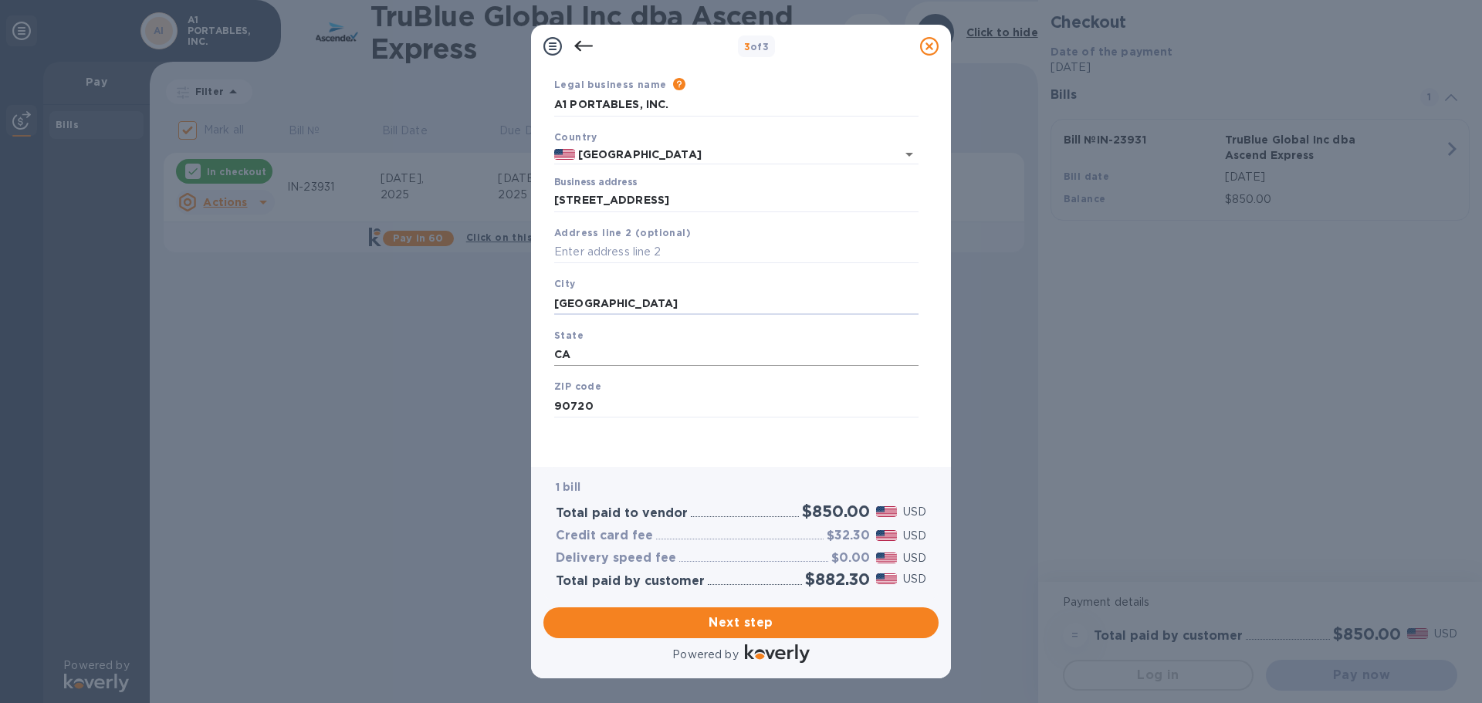
type input "[GEOGRAPHIC_DATA]"
click at [574, 361] on input "CA" at bounding box center [736, 355] width 364 height 23
click at [575, 360] on input "CA" at bounding box center [736, 355] width 364 height 23
click at [576, 359] on input "CA" at bounding box center [736, 355] width 364 height 23
type input "KY"
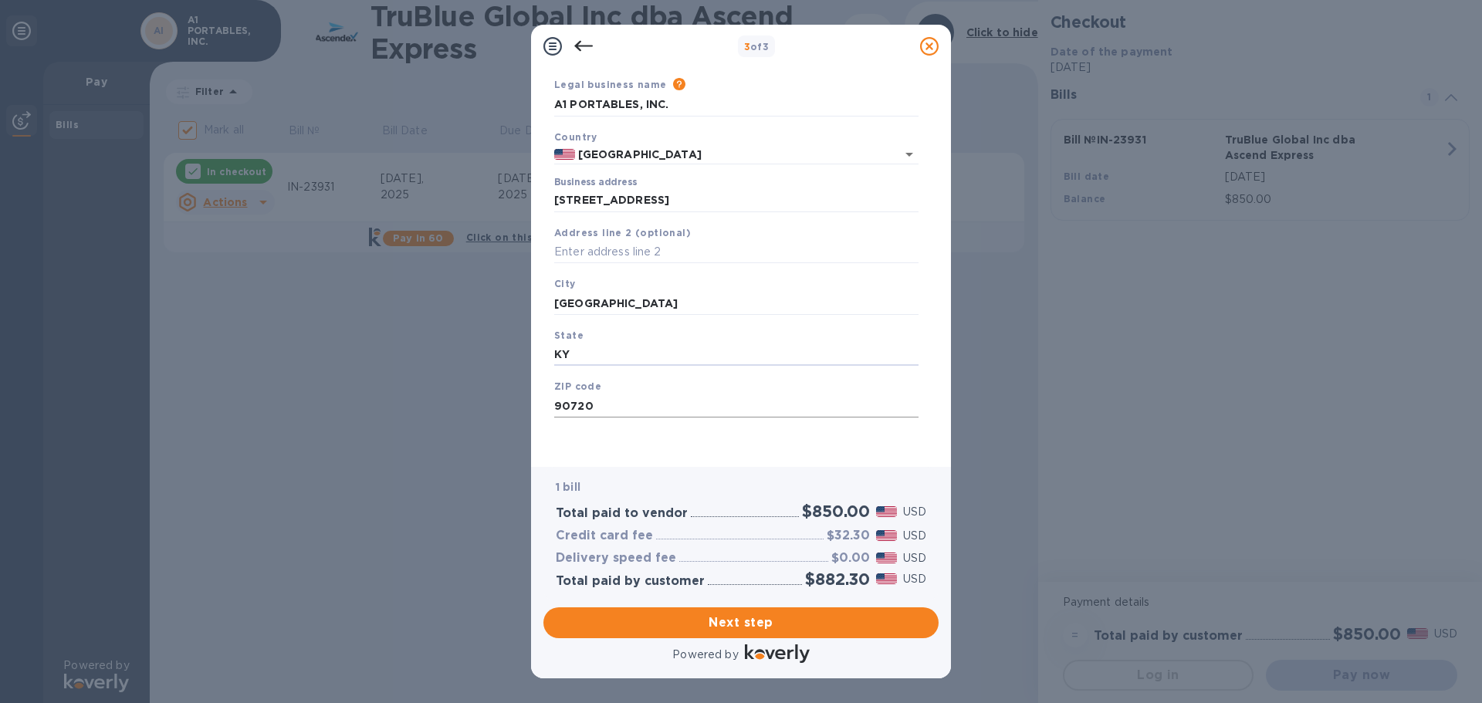
click at [601, 403] on input "90720" at bounding box center [736, 406] width 364 height 23
type input "40510"
click at [642, 246] on input "text" at bounding box center [736, 252] width 364 height 23
click at [681, 205] on input "[STREET_ADDRESS]" at bounding box center [736, 200] width 364 height 23
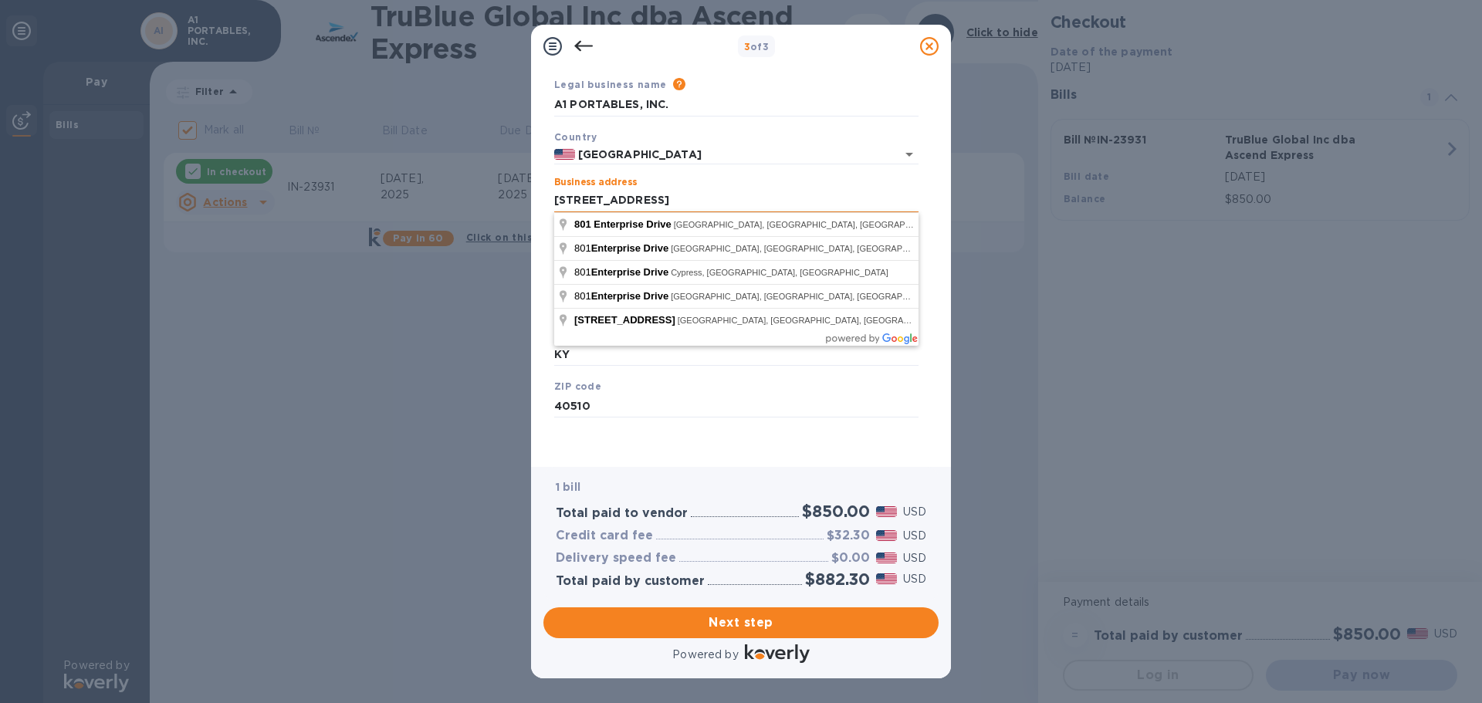
click at [584, 201] on input "[STREET_ADDRESS]" at bounding box center [736, 200] width 364 height 23
click at [578, 202] on input "[STREET_ADDRESS]" at bounding box center [736, 200] width 364 height 23
click at [584, 203] on input "[STREET_ADDRESS]" at bounding box center [736, 200] width 364 height 23
click at [578, 202] on input "[STREET_ADDRESS]" at bounding box center [736, 200] width 364 height 23
click at [684, 200] on input "[STREET_ADDRESS]" at bounding box center [736, 200] width 364 height 23
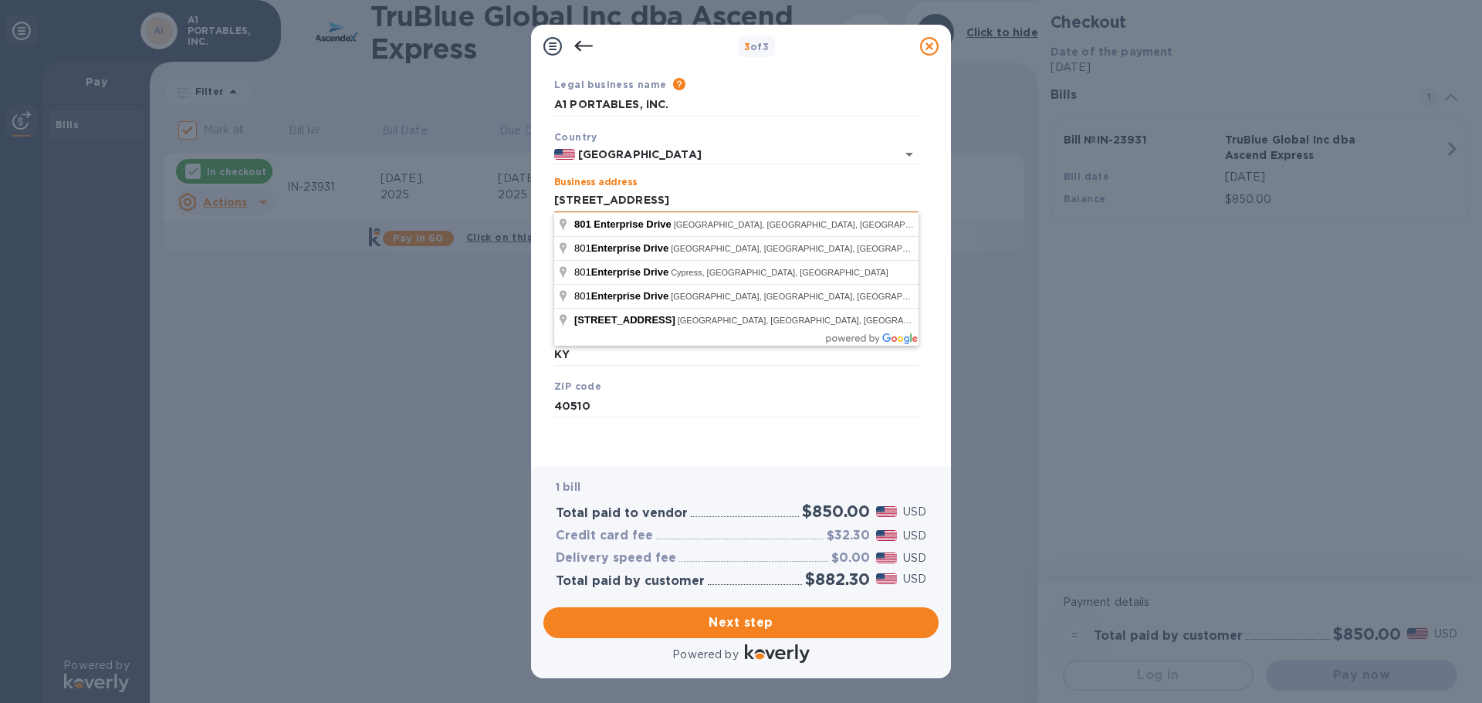
click at [693, 205] on input "[STREET_ADDRESS]" at bounding box center [736, 200] width 364 height 23
type input "[STREET_ADDRESS]"
click at [698, 457] on div "Business Information Legal business name Please provide the legal name that app…" at bounding box center [741, 267] width 420 height 399
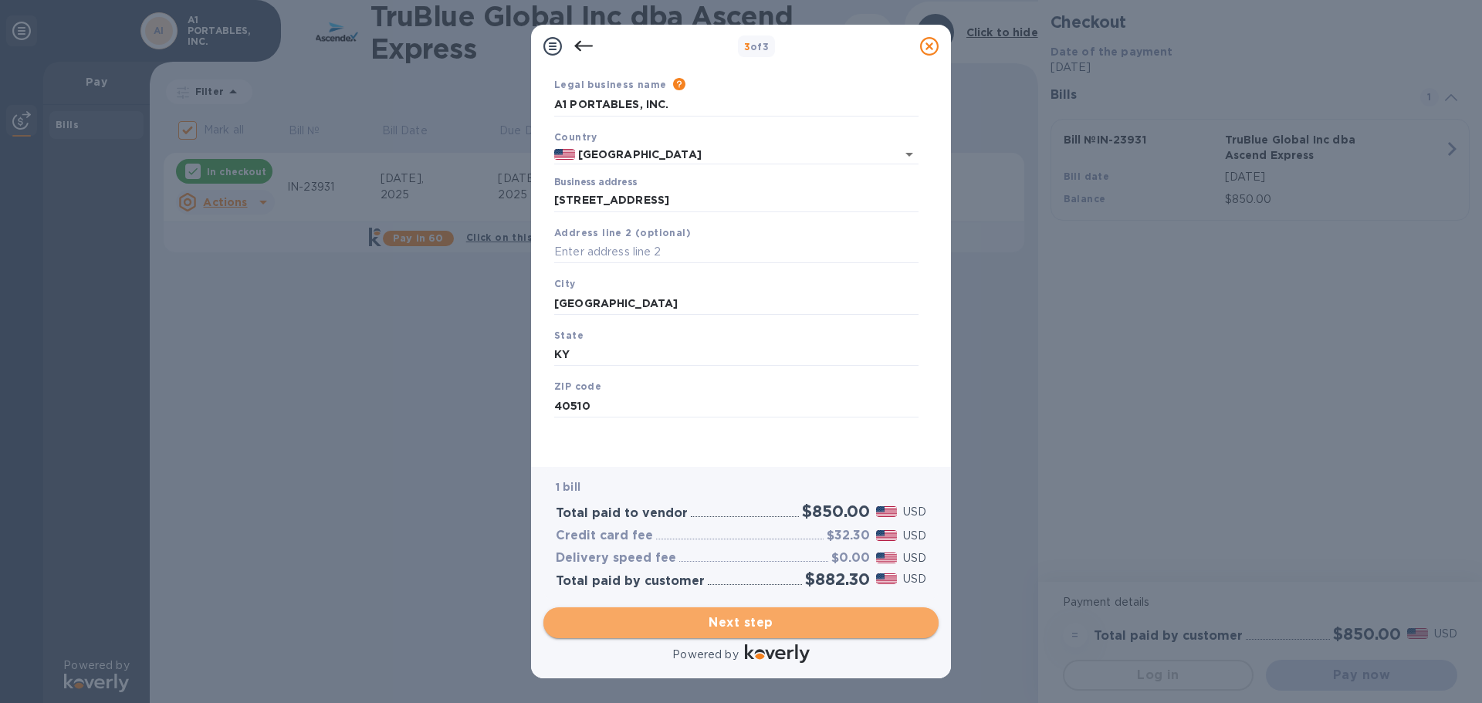
click at [766, 629] on span "Next step" at bounding box center [741, 623] width 371 height 19
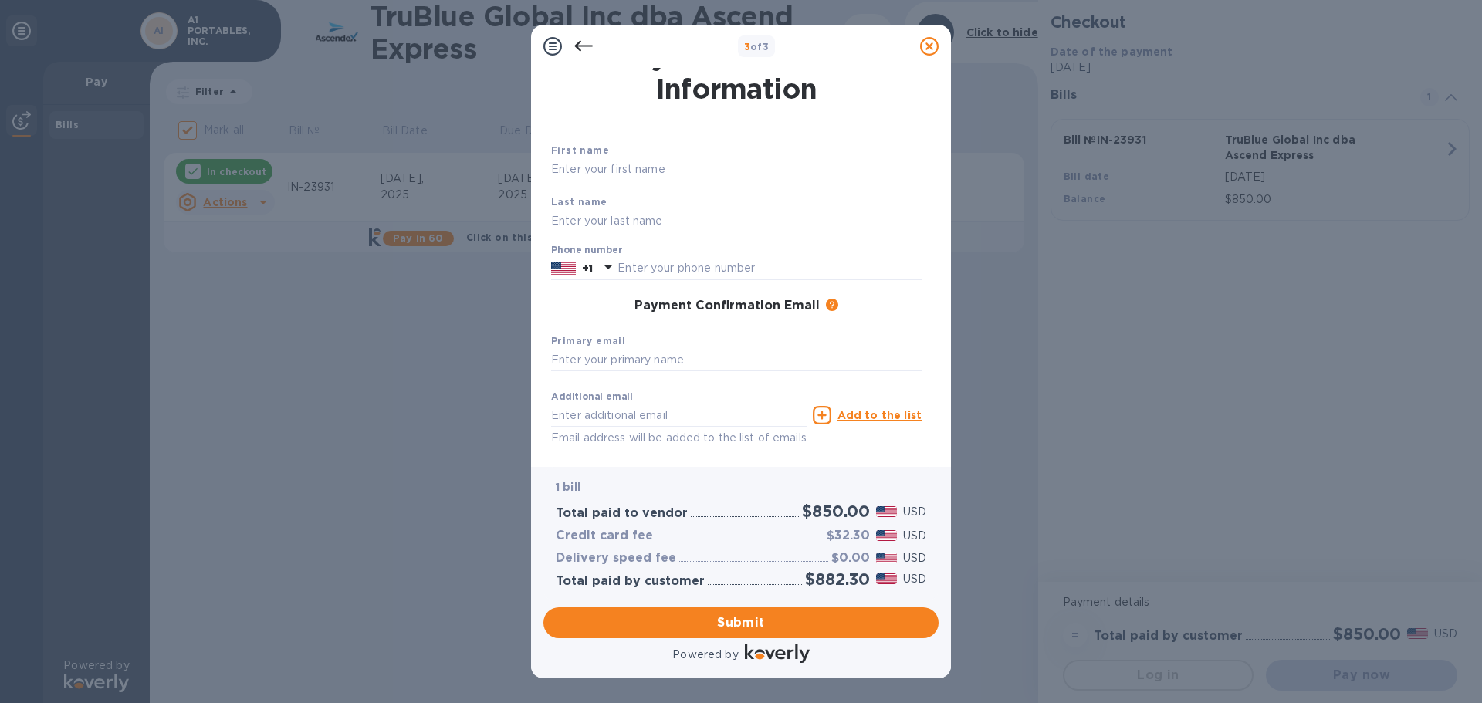
scroll to position [0, 0]
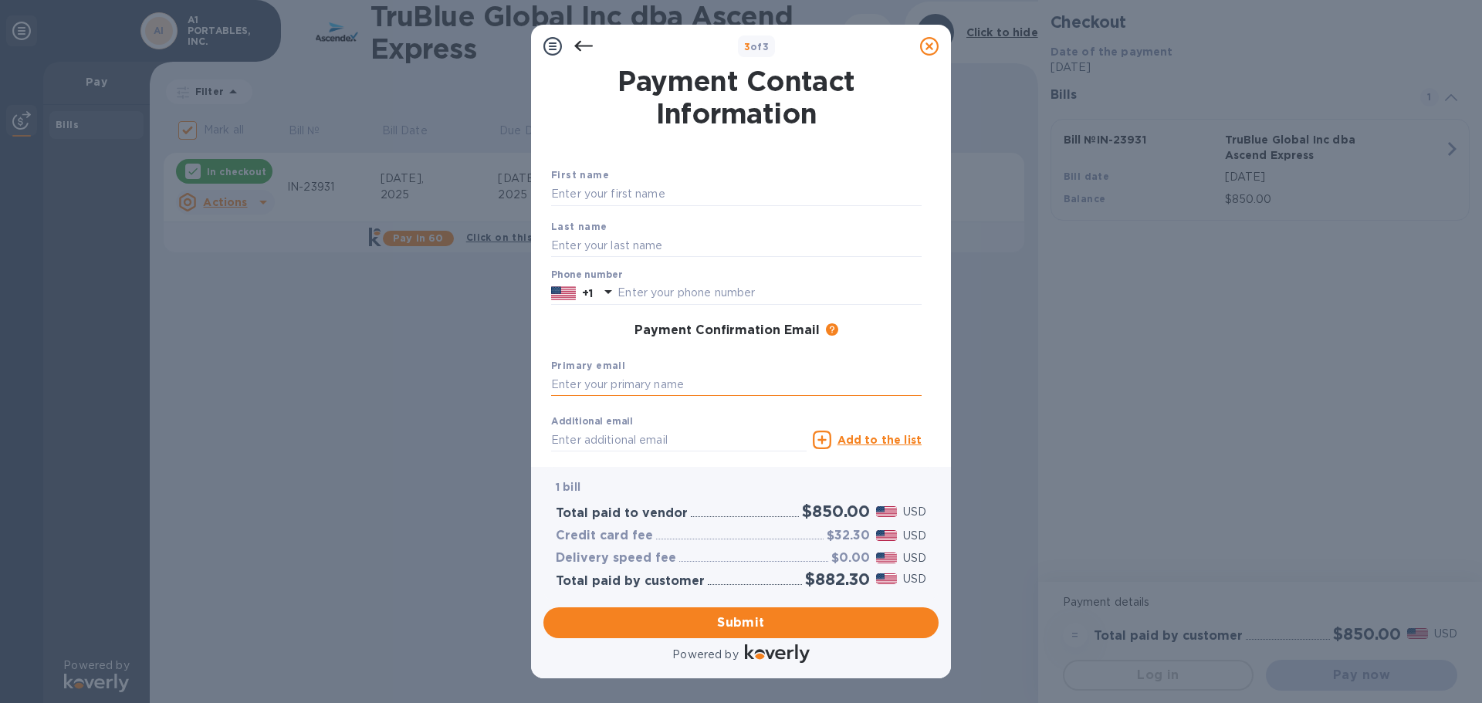
click at [680, 385] on input "text" at bounding box center [736, 385] width 371 height 23
click at [632, 202] on input "text" at bounding box center [736, 194] width 371 height 23
click at [639, 194] on input "text" at bounding box center [736, 194] width 371 height 23
type input "B"
type input "J"
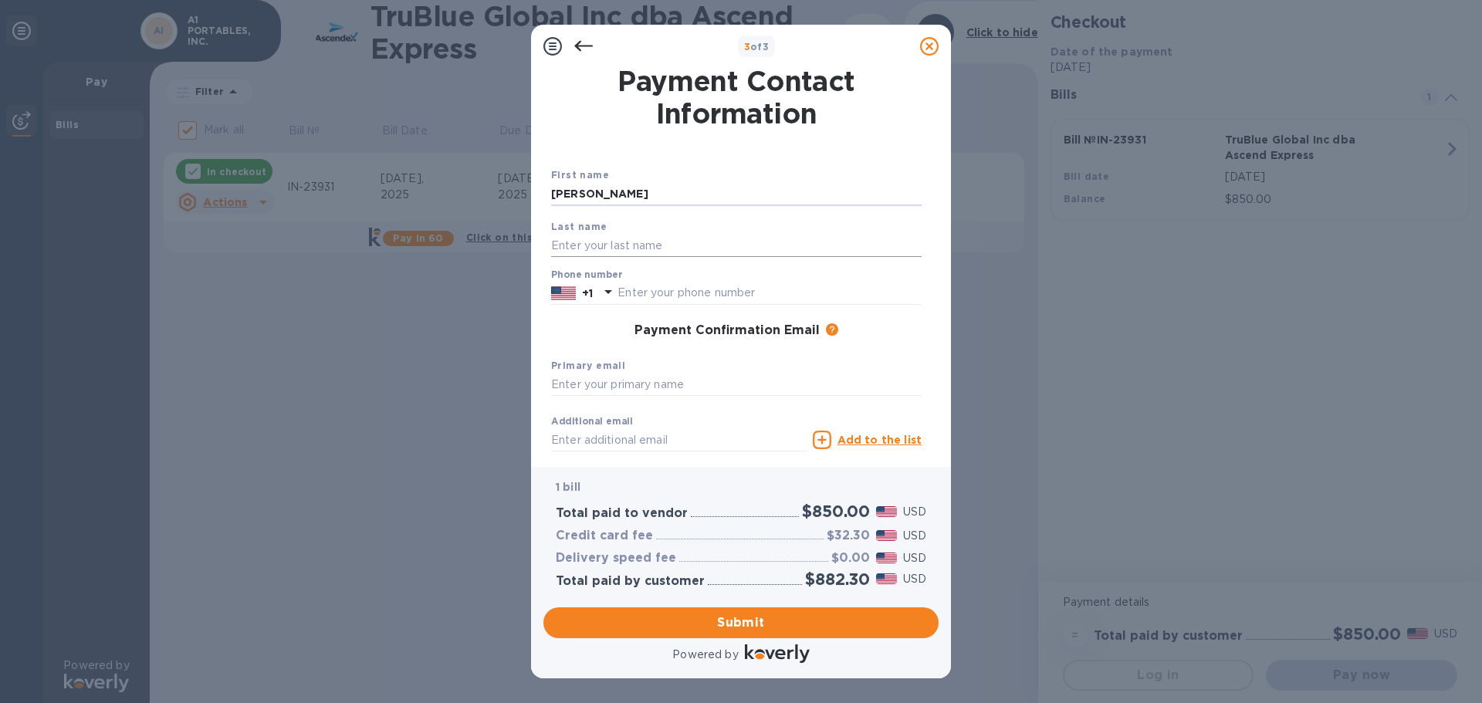
type input "[PERSON_NAME]"
click at [601, 253] on input "text" at bounding box center [736, 245] width 371 height 23
type input "[PERSON_NAME]"
click at [640, 279] on div "Phone number +1" at bounding box center [736, 287] width 371 height 36
click at [650, 286] on input "text" at bounding box center [770, 293] width 304 height 23
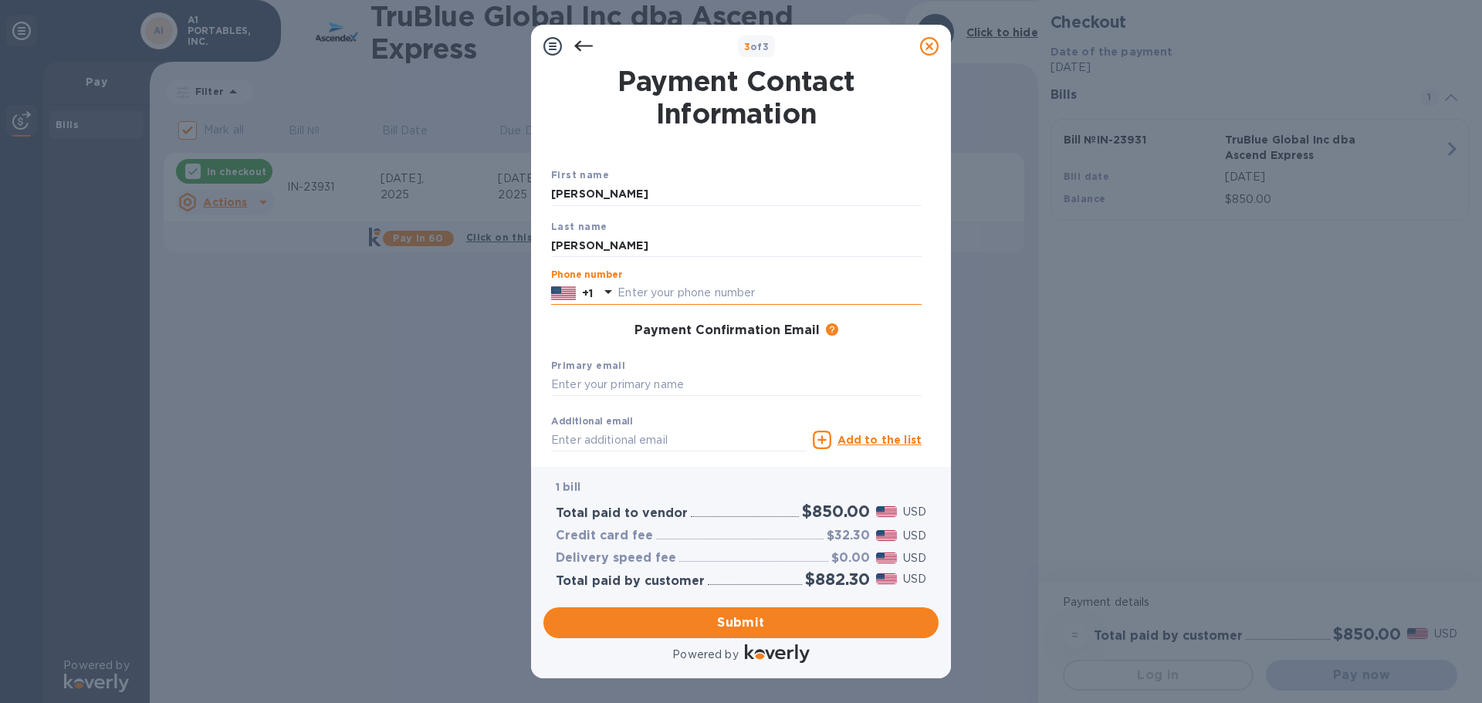
click at [666, 301] on input "text" at bounding box center [770, 293] width 304 height 23
click at [669, 296] on input "text" at bounding box center [770, 293] width 304 height 23
drag, startPoint x: 656, startPoint y: 296, endPoint x: 606, endPoint y: 285, distance: 51.5
click at [606, 285] on div "+1 85932" at bounding box center [736, 293] width 371 height 23
click at [632, 205] on input "[PERSON_NAME]" at bounding box center [736, 194] width 371 height 23
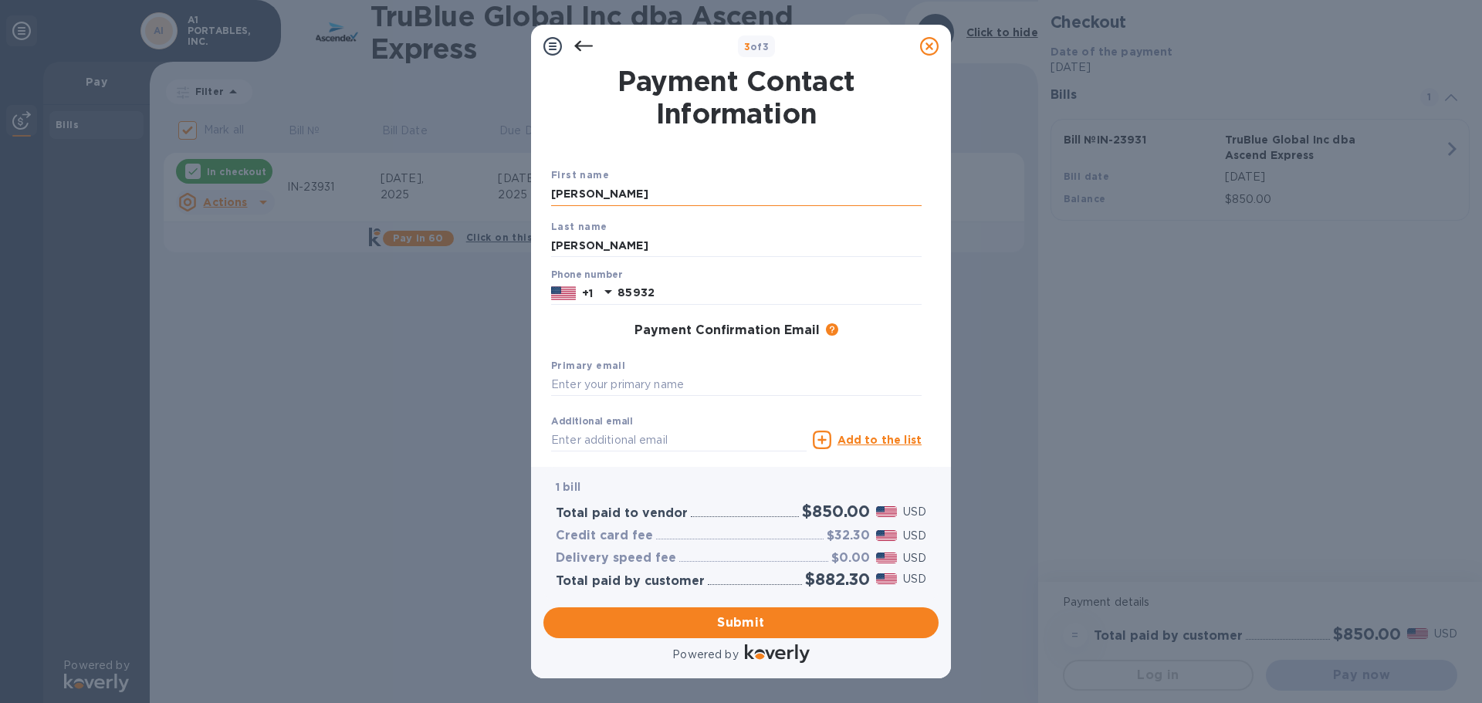
click at [632, 205] on input "[PERSON_NAME]" at bounding box center [736, 194] width 371 height 23
click at [676, 303] on input "85932" at bounding box center [770, 293] width 304 height 23
click at [679, 294] on input "85932" at bounding box center [770, 293] width 304 height 23
type input "8593270819"
drag, startPoint x: 686, startPoint y: 371, endPoint x: 673, endPoint y: 391, distance: 24.2
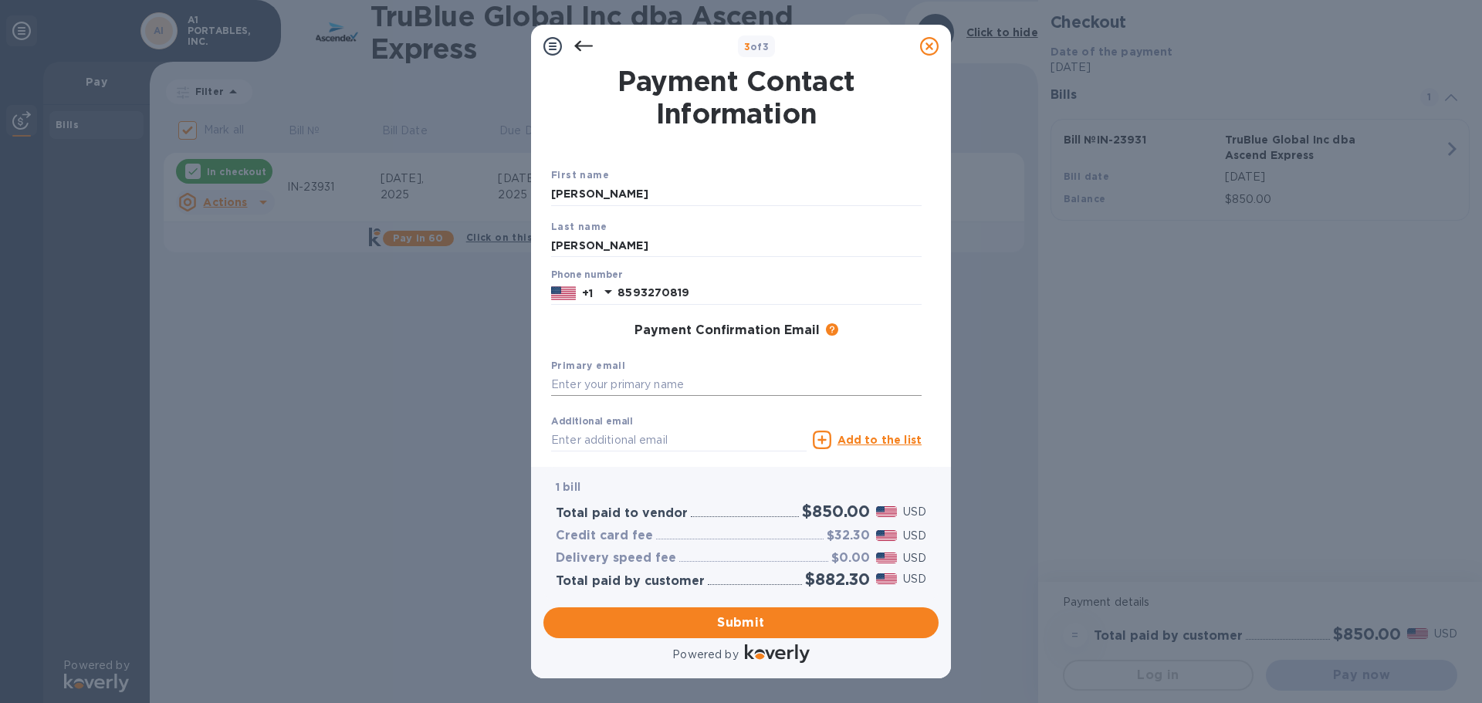
click at [673, 391] on div "Primary email" at bounding box center [736, 377] width 383 height 52
click at [673, 391] on input "text" at bounding box center [736, 385] width 371 height 23
click at [643, 431] on input "text" at bounding box center [679, 440] width 256 height 23
click at [625, 377] on input "text" at bounding box center [736, 385] width 371 height 23
type input "[EMAIL_ADDRESS][DOMAIN_NAME]"
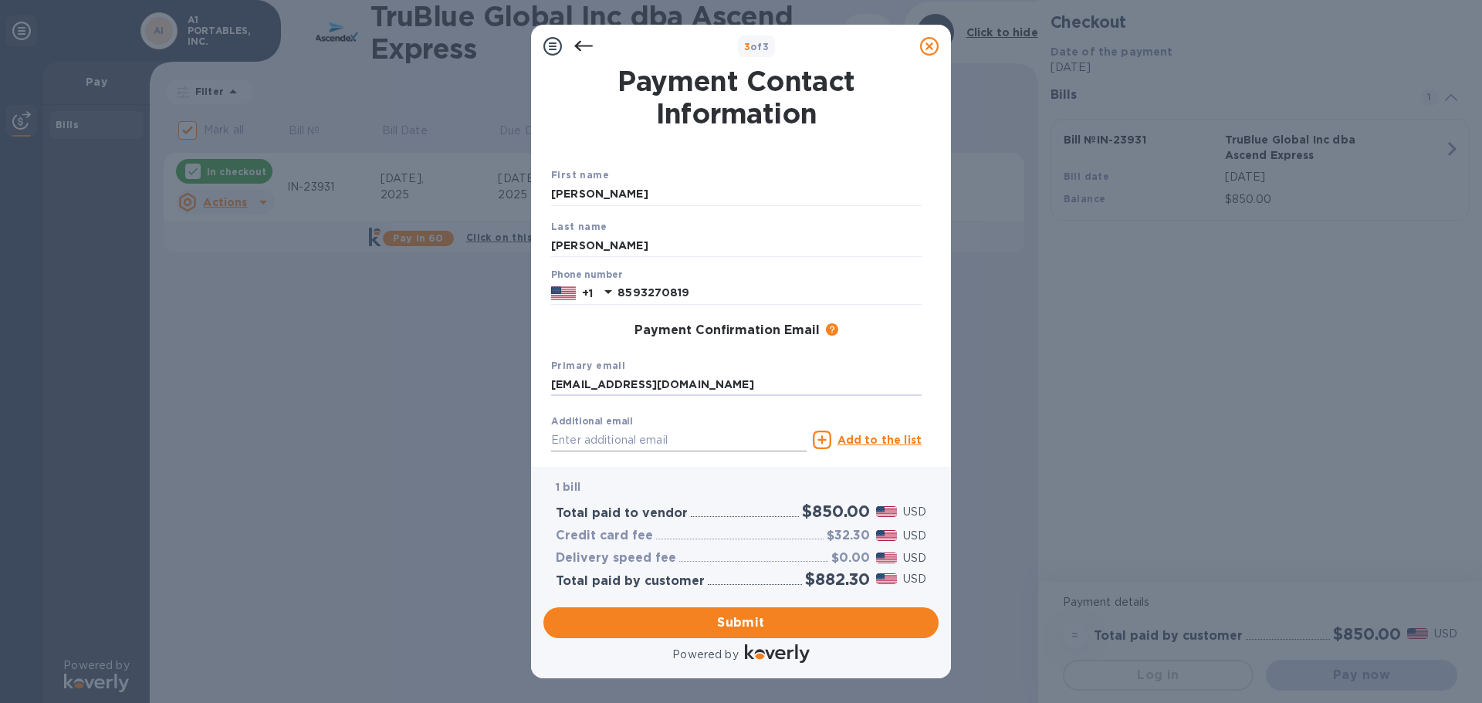
click at [635, 438] on input "text" at bounding box center [679, 440] width 256 height 23
click at [631, 439] on input "text" at bounding box center [679, 440] width 256 height 23
click at [616, 439] on input "text" at bounding box center [679, 440] width 256 height 23
paste input "[PERSON_NAME][EMAIL_ADDRESS][DOMAIN_NAME]"
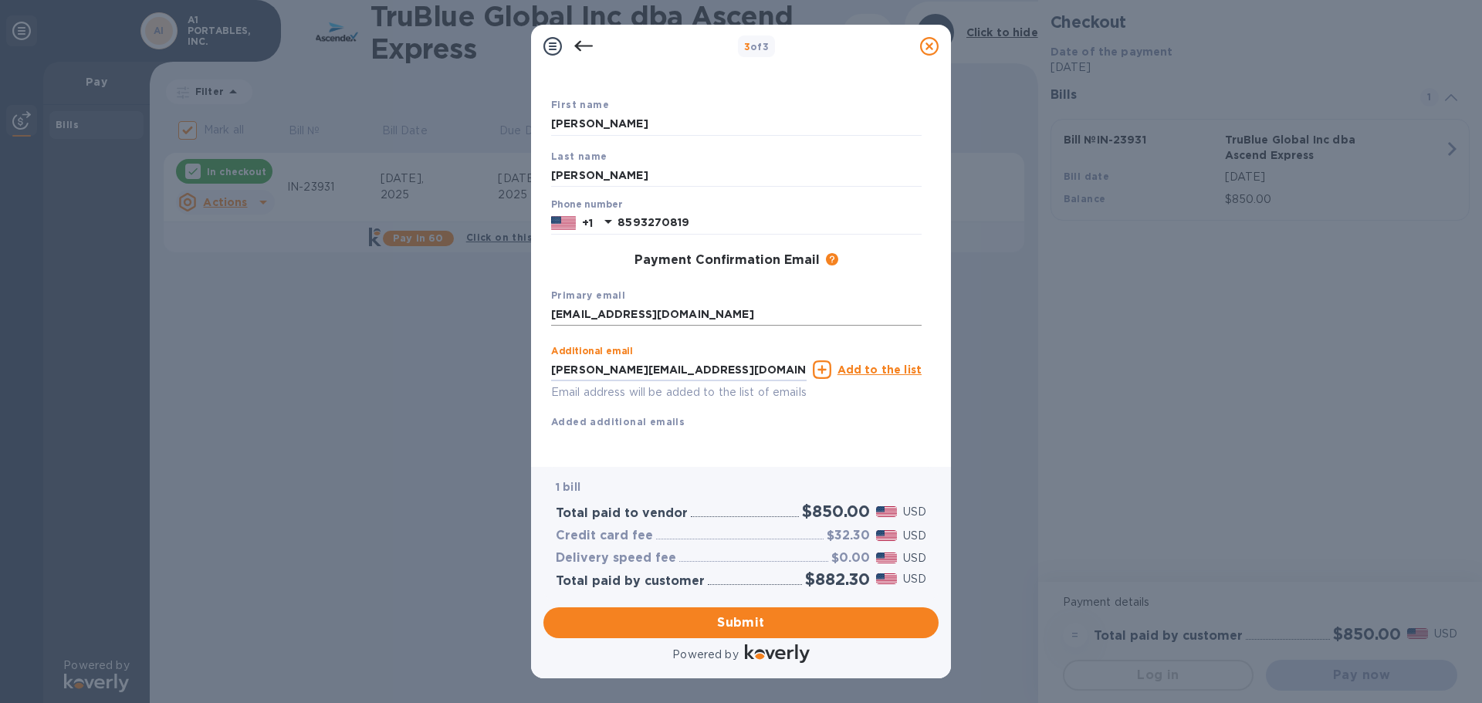
scroll to position [88, 0]
type input "[PERSON_NAME][EMAIL_ADDRESS][DOMAIN_NAME]"
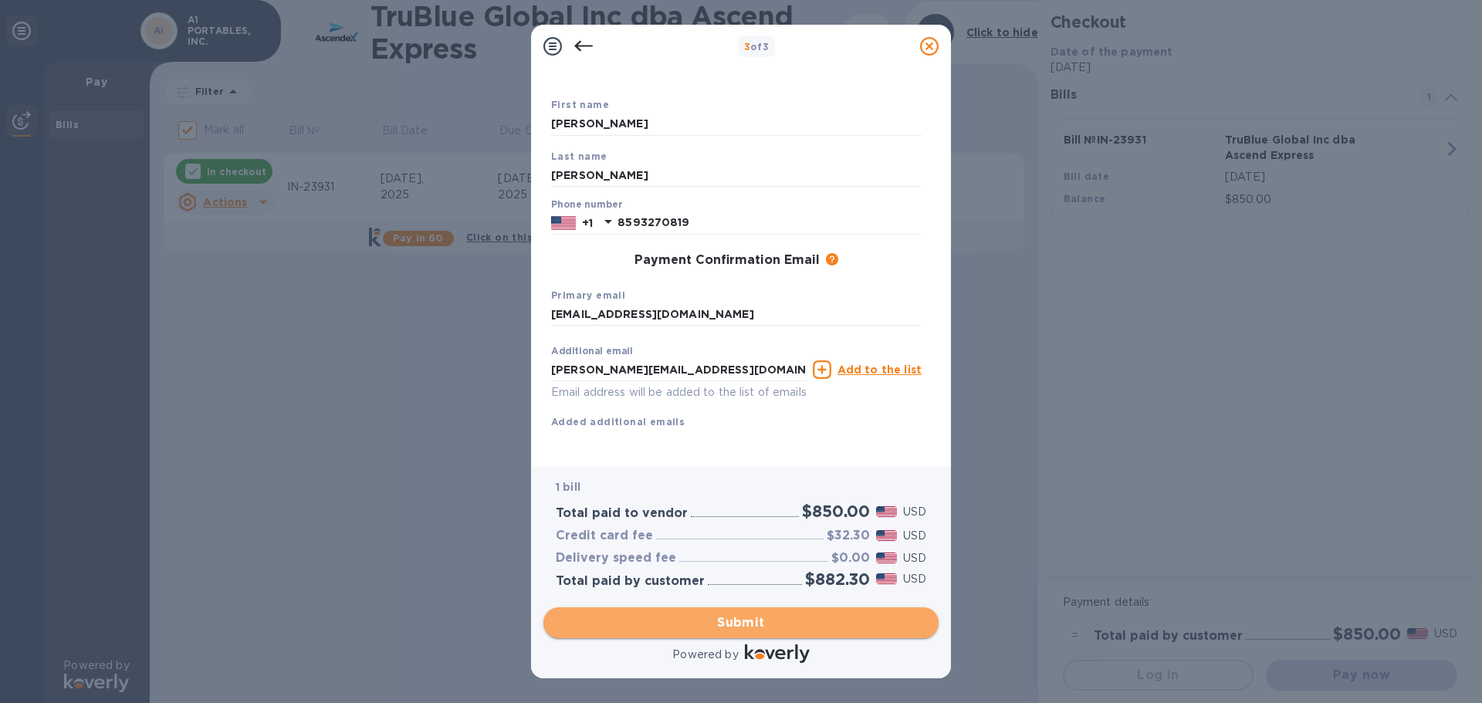
click at [750, 622] on span "Submit" at bounding box center [741, 623] width 371 height 19
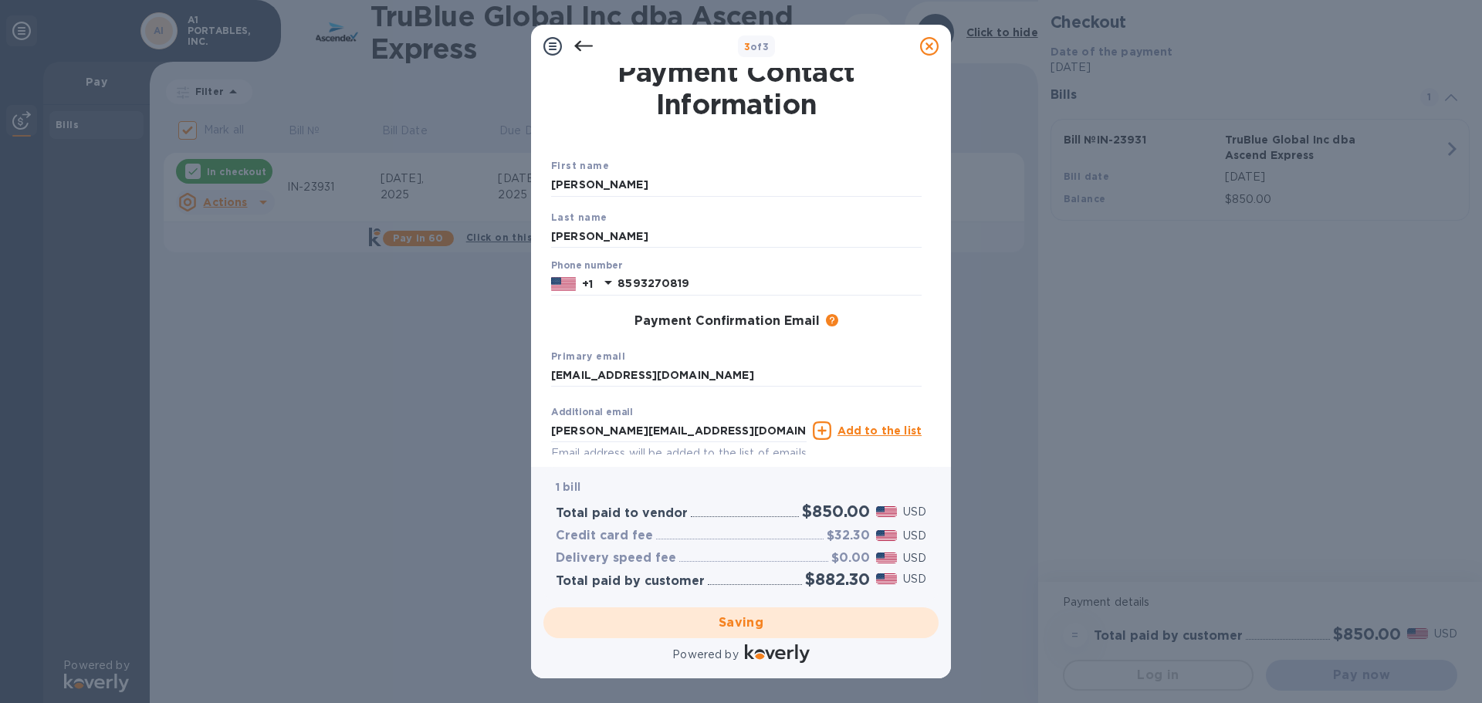
scroll to position [0, 0]
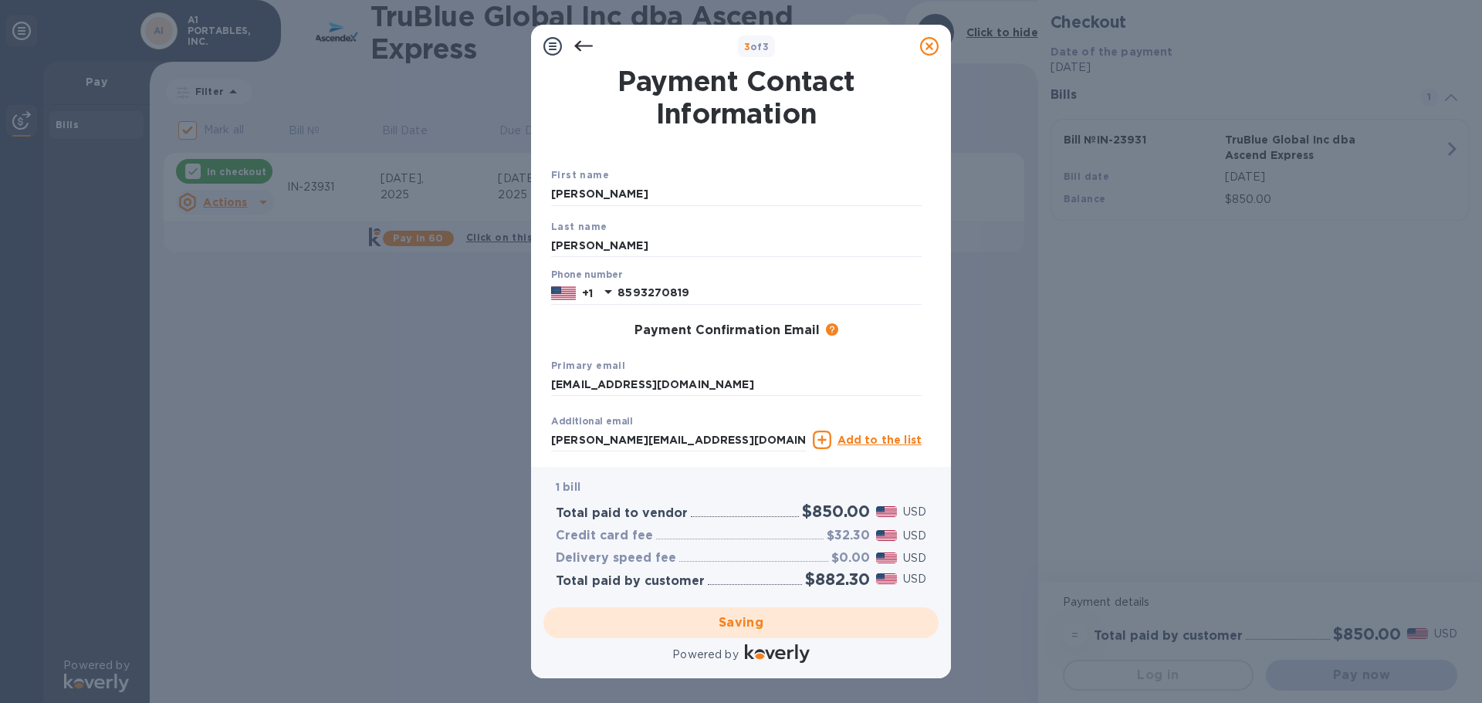
checkbox input "false"
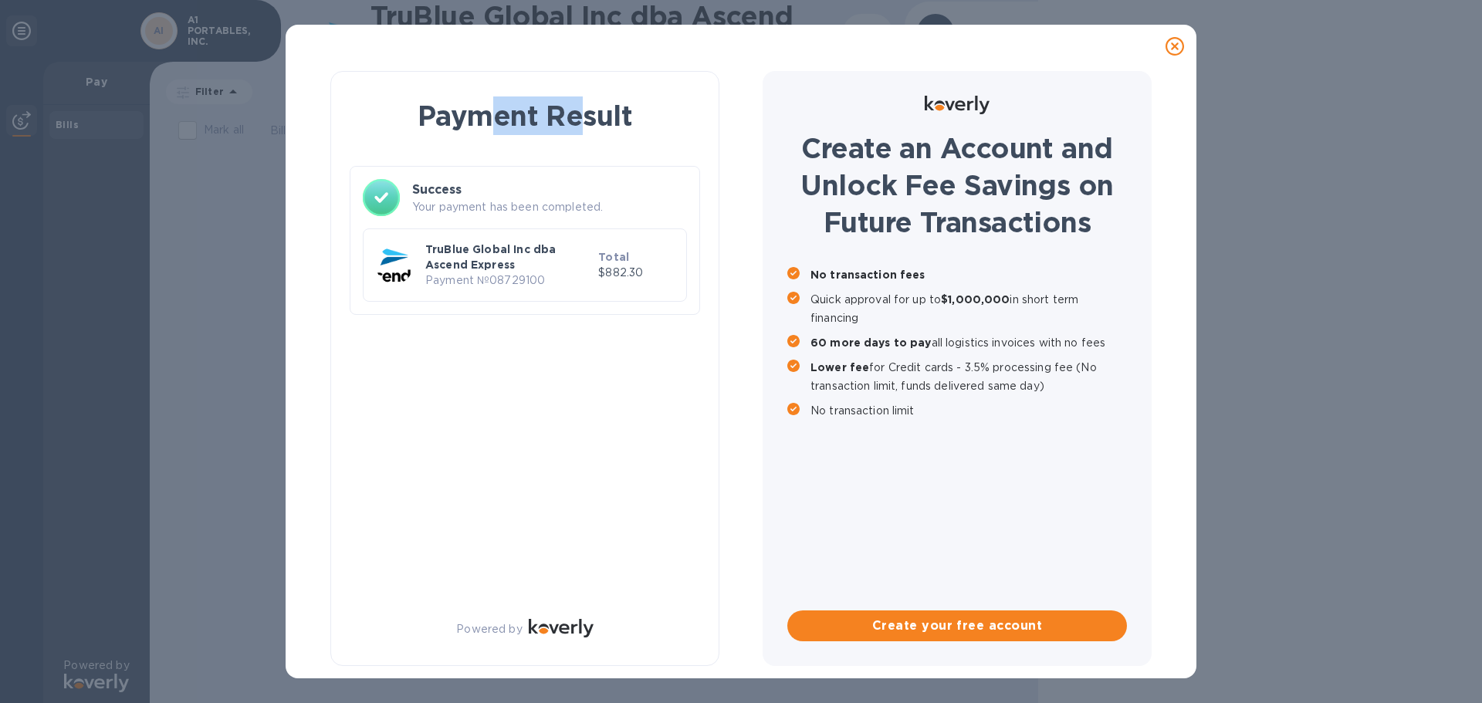
drag, startPoint x: 505, startPoint y: 116, endPoint x: 587, endPoint y: 115, distance: 81.8
click at [587, 115] on h1 "Payment Result" at bounding box center [525, 116] width 338 height 39
drag, startPoint x: 621, startPoint y: 117, endPoint x: 447, endPoint y: 115, distance: 173.7
click at [447, 115] on h1 "Payment Result" at bounding box center [525, 116] width 338 height 39
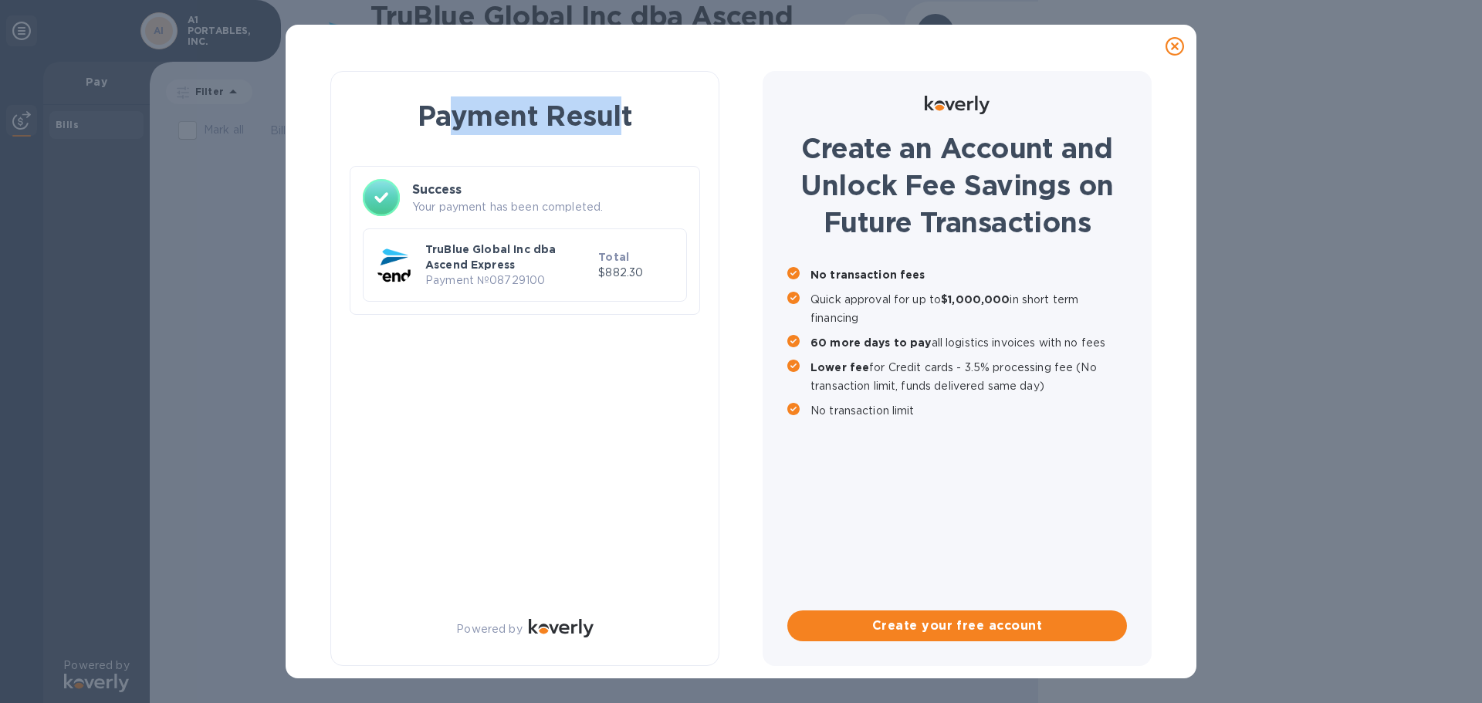
click at [447, 115] on h1 "Payment Result" at bounding box center [525, 116] width 338 height 39
drag, startPoint x: 422, startPoint y: 115, endPoint x: 621, endPoint y: 118, distance: 199.2
click at [621, 118] on h1 "Payment Result" at bounding box center [525, 116] width 338 height 39
